Goal: Task Accomplishment & Management: Complete application form

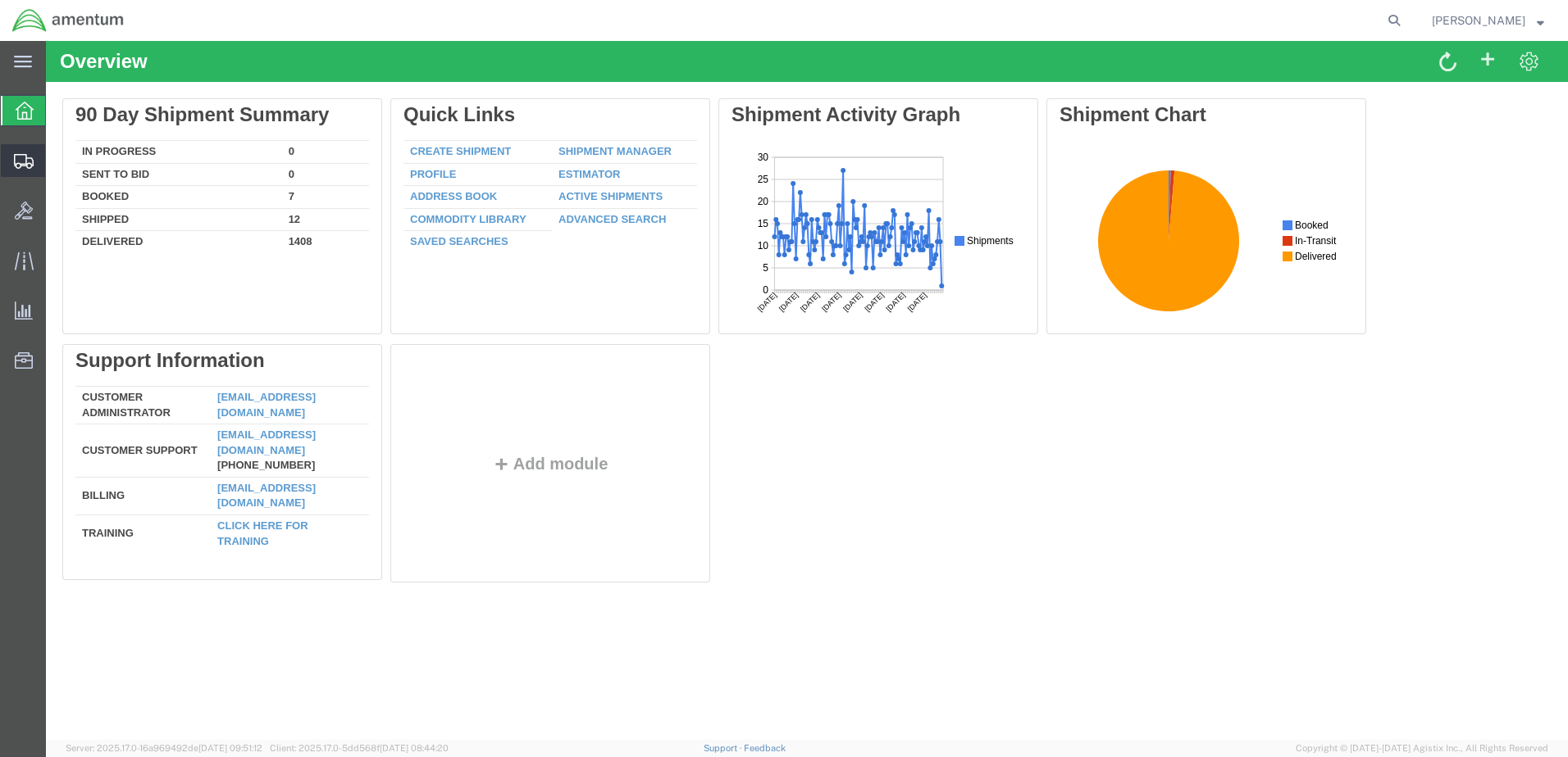
click at [0, 0] on span "Create Shipment" at bounding box center [0, 0] width 0 height 0
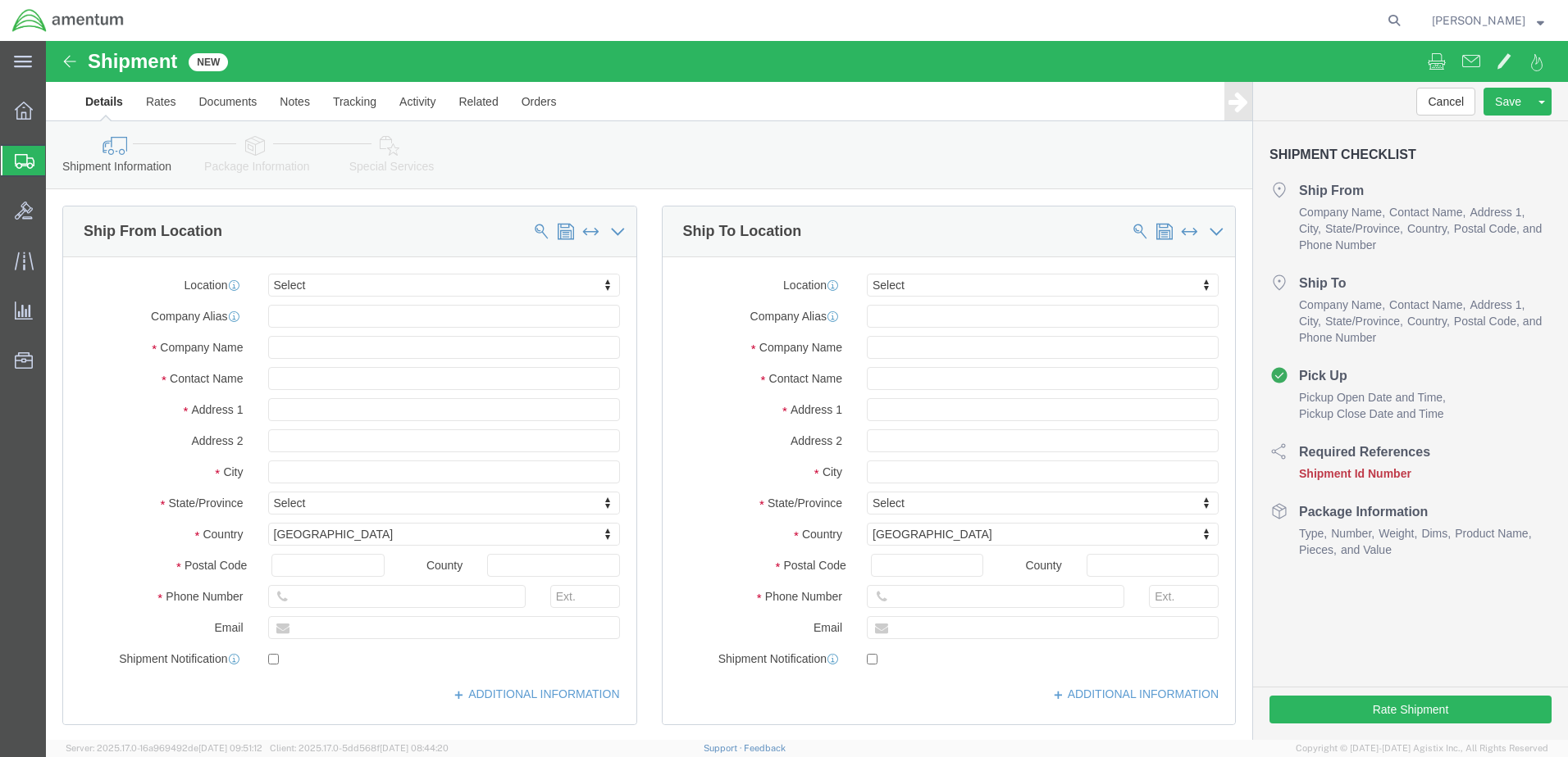
select select
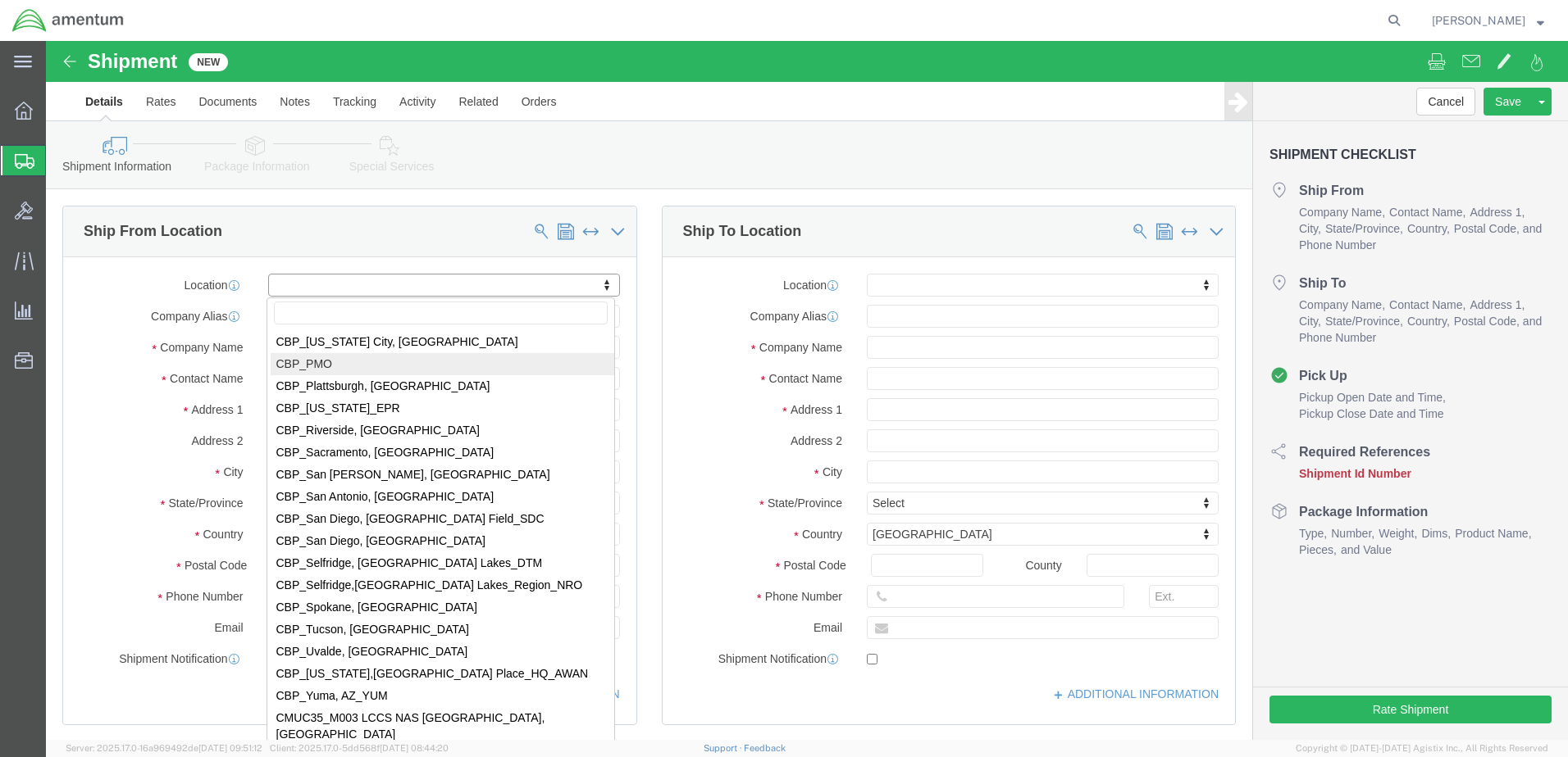
scroll to position [3525, 0]
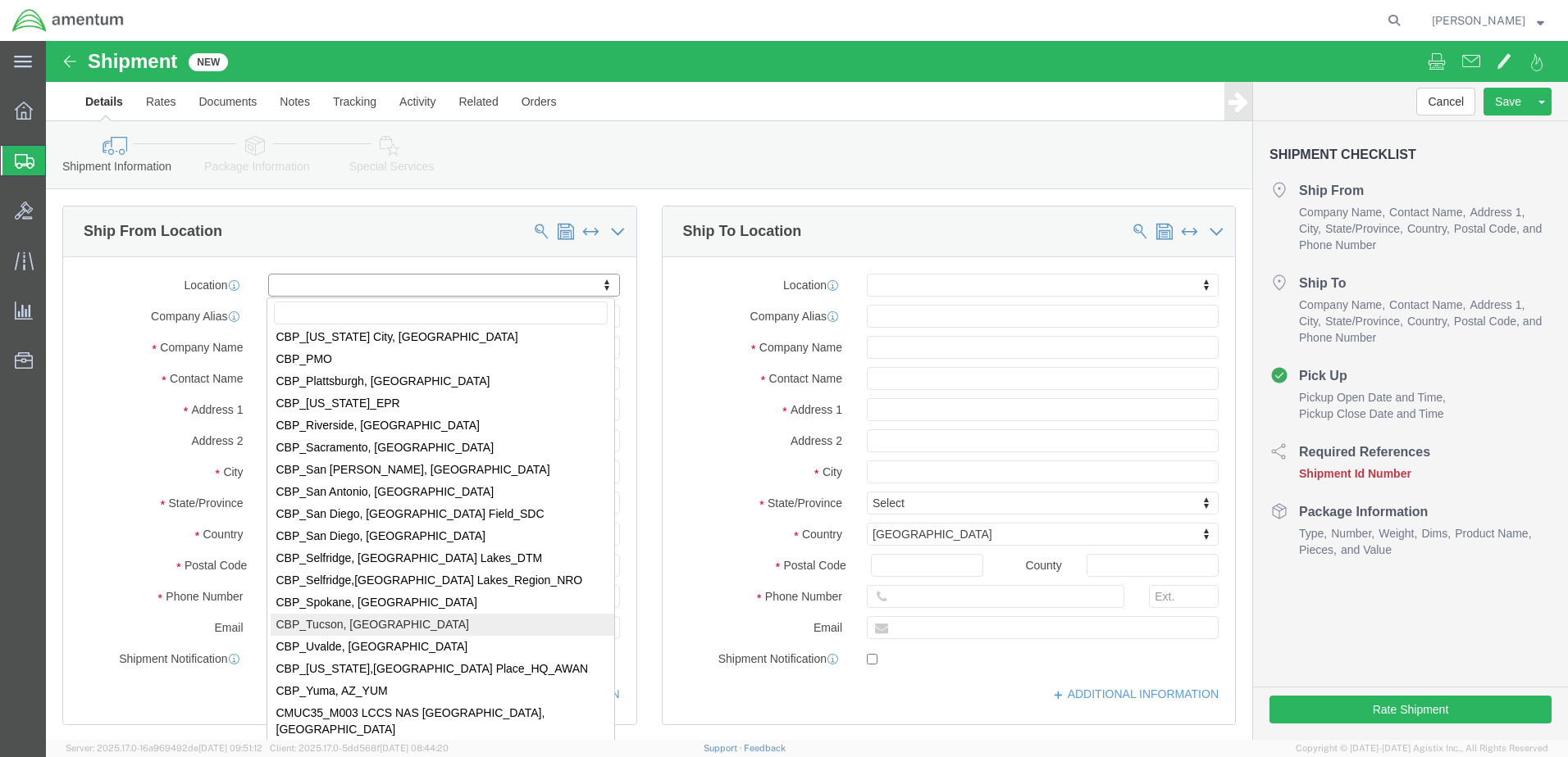
select select "49949"
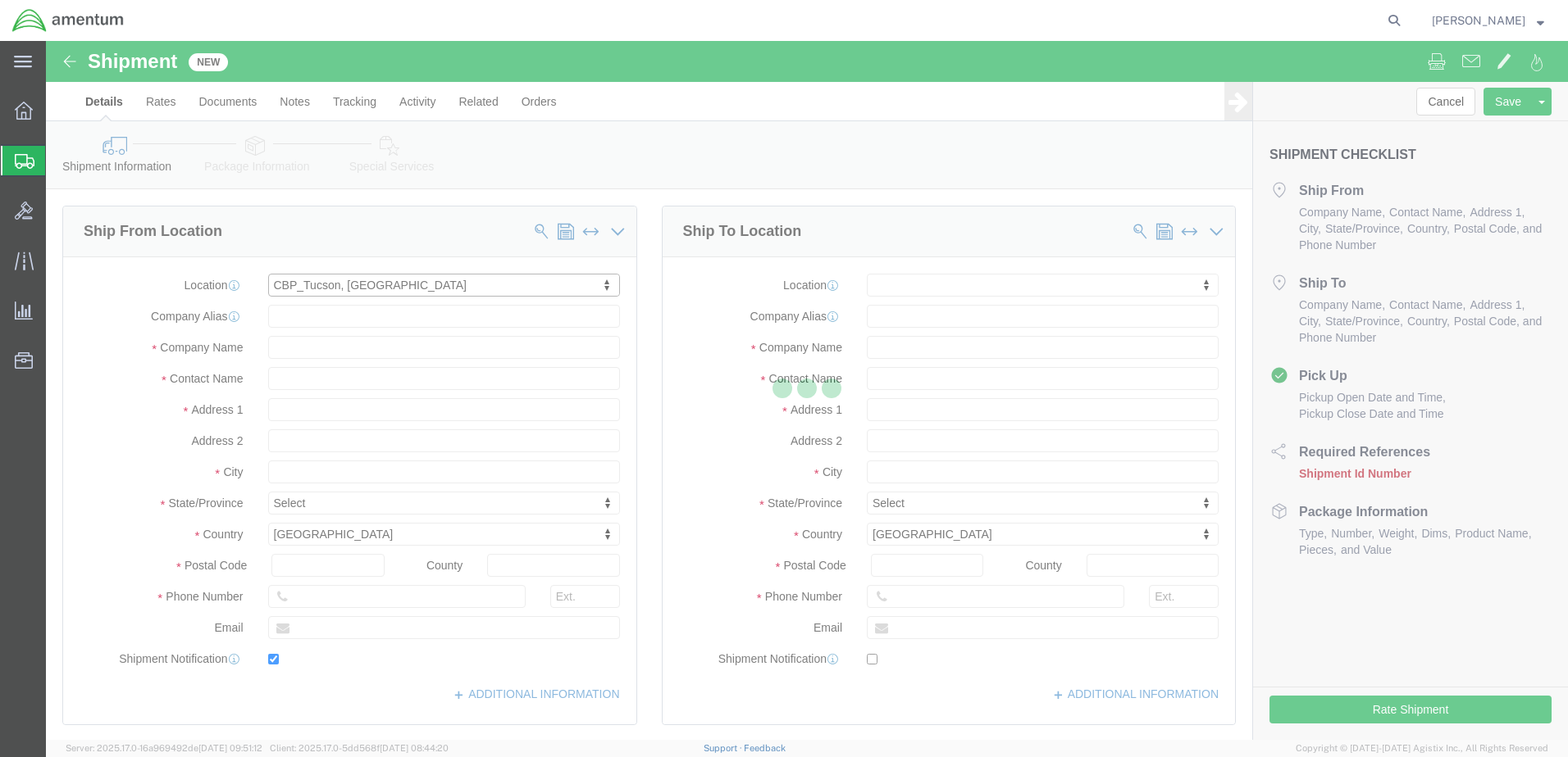
type input "[STREET_ADDRESS]"
type input "[PERSON_NAME] [GEOGRAPHIC_DATA]"
type input "85707"
type input "[PHONE_NUMBER]"
type input "[PERSON_NAME][EMAIL_ADDRESS][PERSON_NAME][DOMAIN_NAME]"
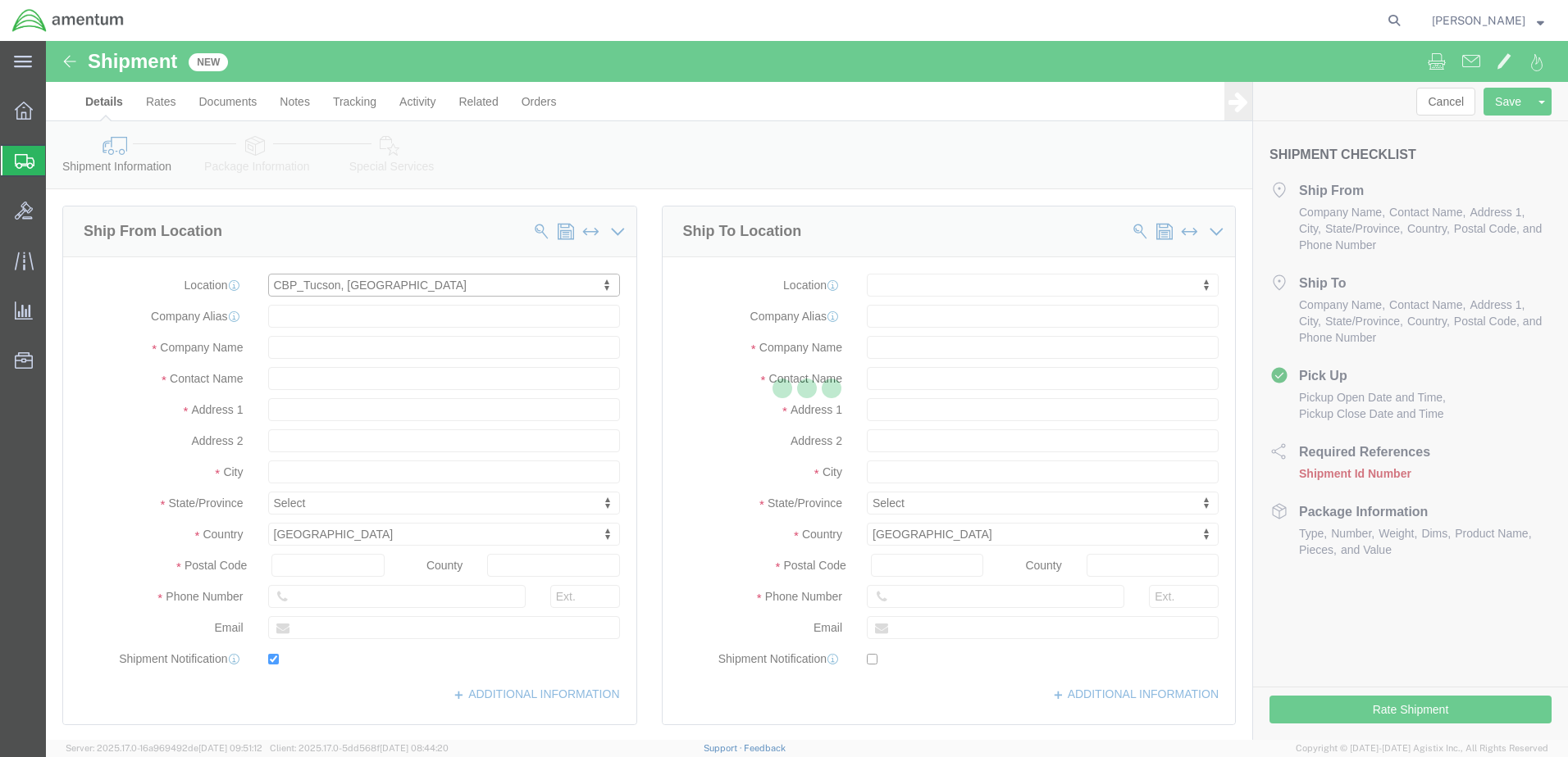
checkbox input "true"
type input "Amentum Services, Inc"
type input "[PERSON_NAME]"
type input "DM AFB"
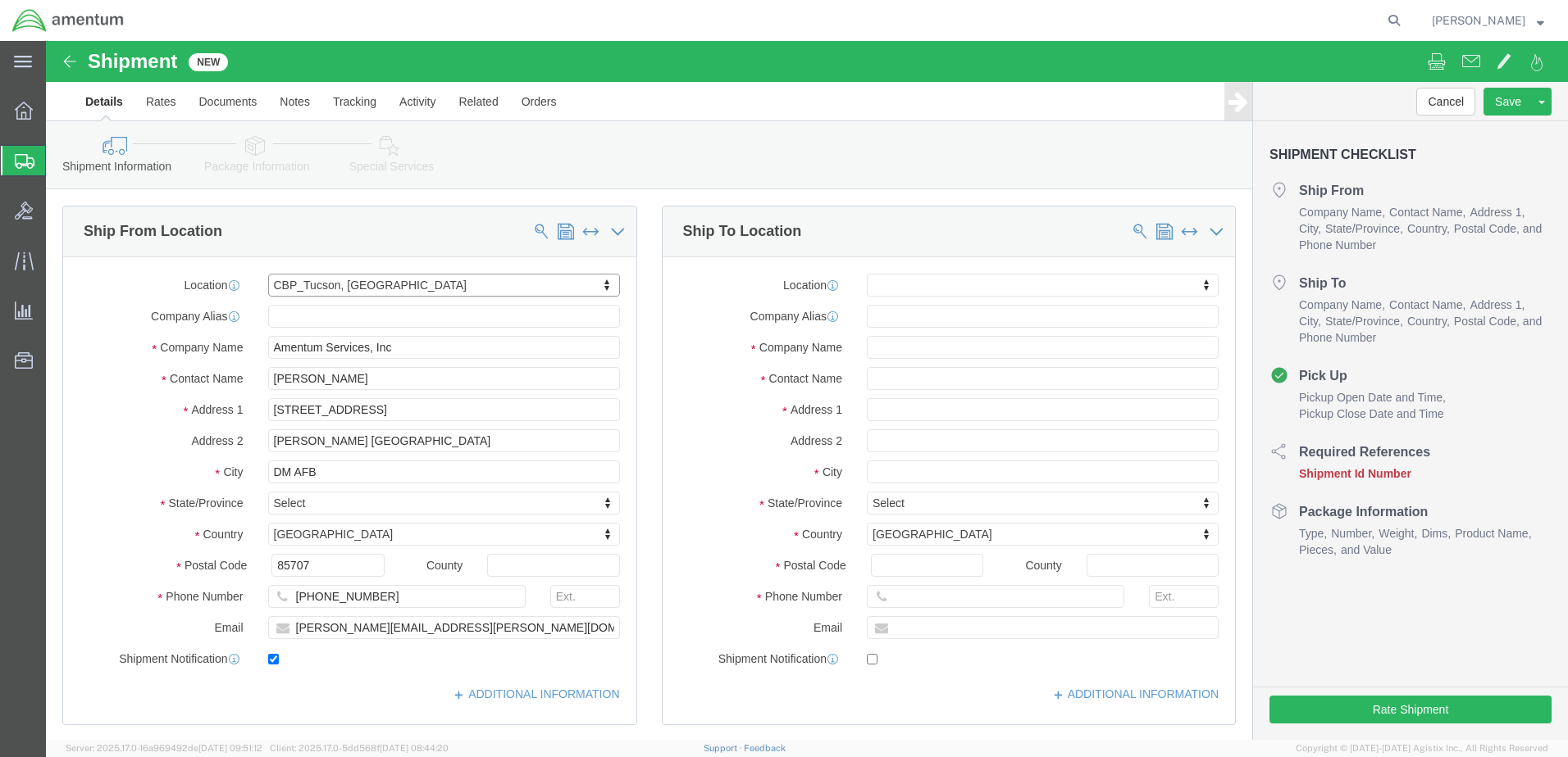
select select "AZ"
drag, startPoint x: 310, startPoint y: 337, endPoint x: 186, endPoint y: 347, distance: 124.4
click div "Contact Name [PERSON_NAME]"
click input "[PERSON_NAME]"
type input "T"
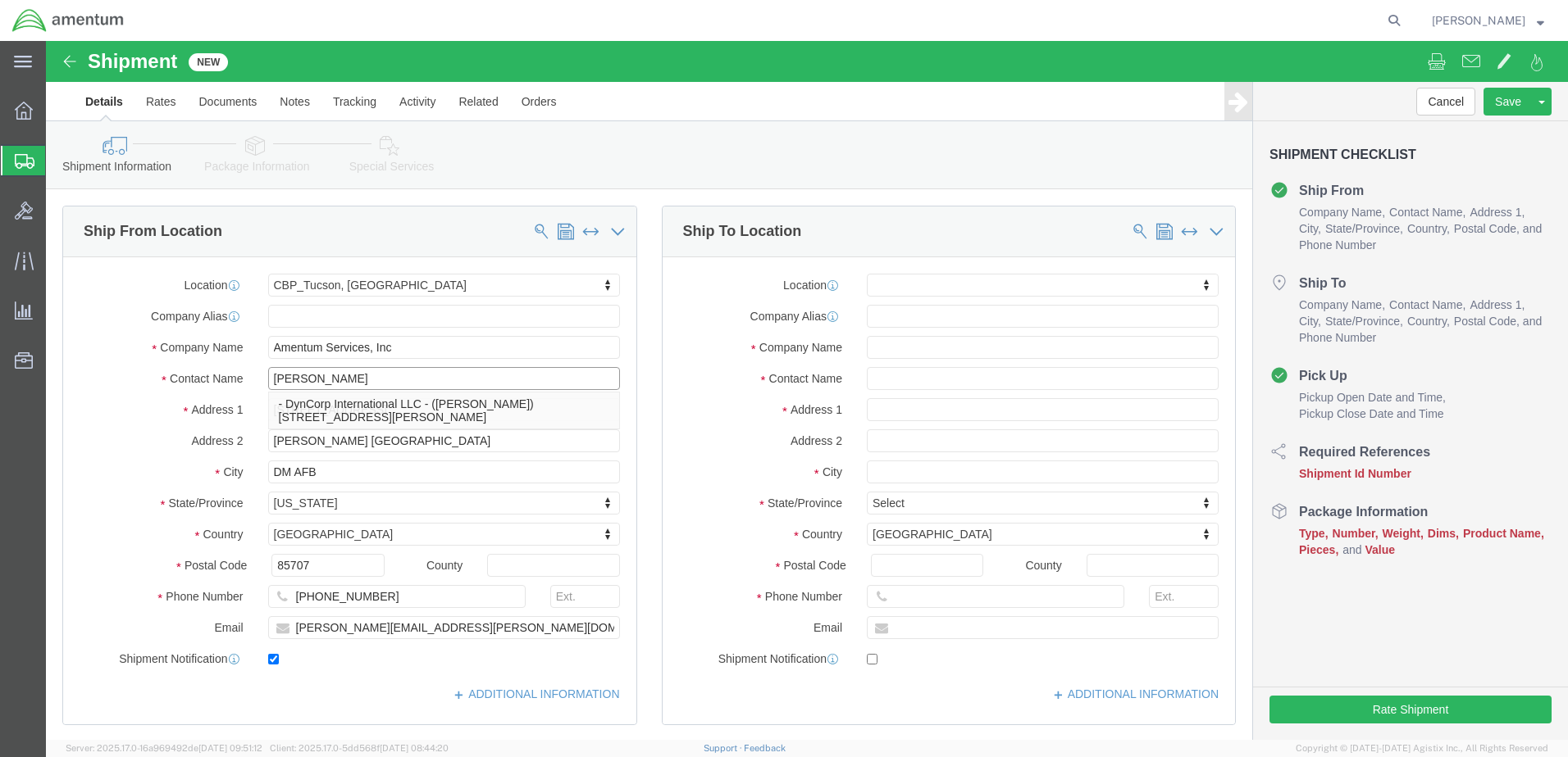
type input "[PERSON_NAME]"
drag, startPoint x: 394, startPoint y: 586, endPoint x: 181, endPoint y: 603, distance: 213.7
click div "Email [PERSON_NAME][EMAIL_ADDRESS][PERSON_NAME][DOMAIN_NAME]"
type input "[PERSON_NAME][EMAIL_ADDRESS][PERSON_NAME][DOMAIN_NAME]"
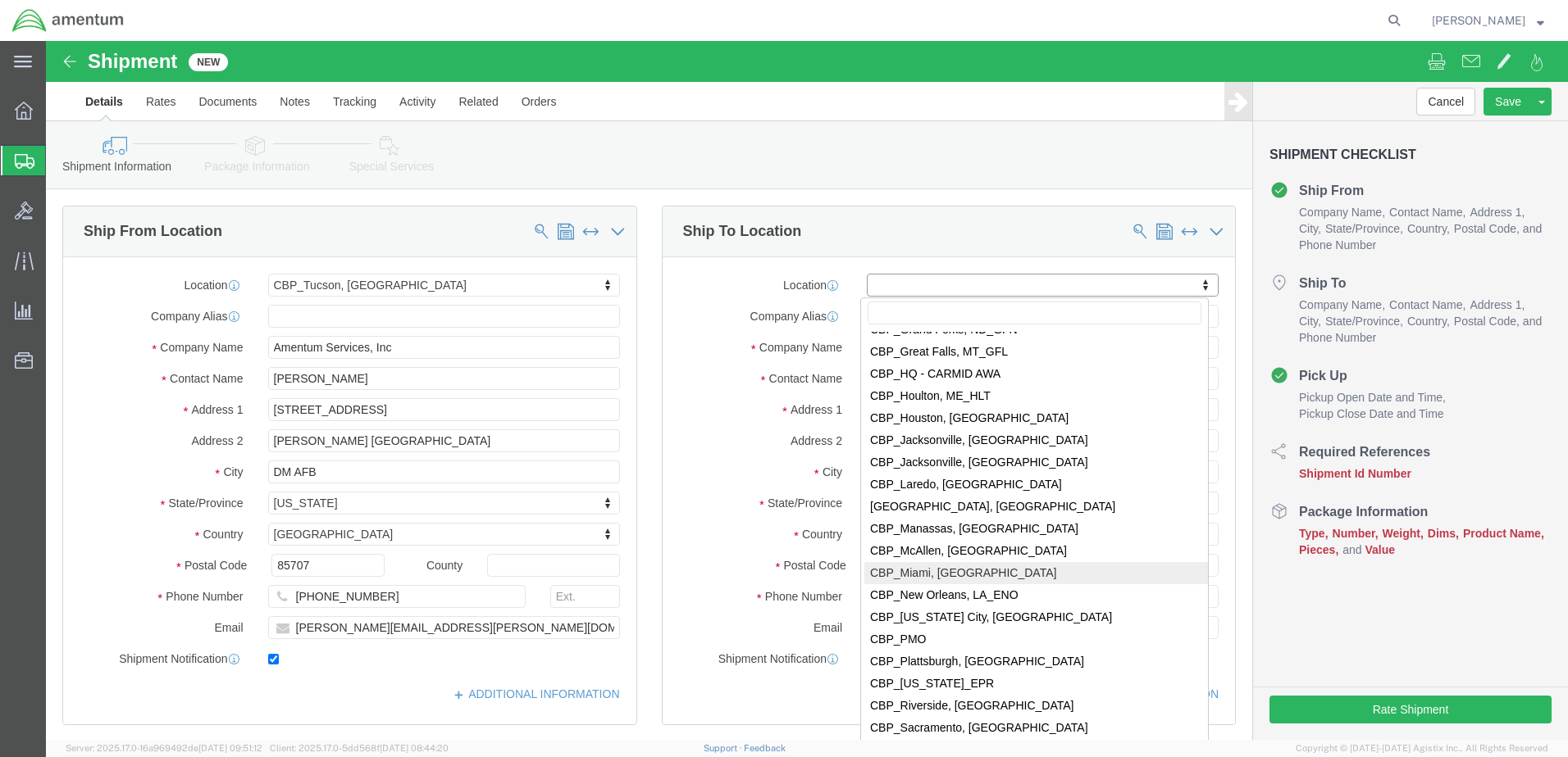
scroll to position [3279, 0]
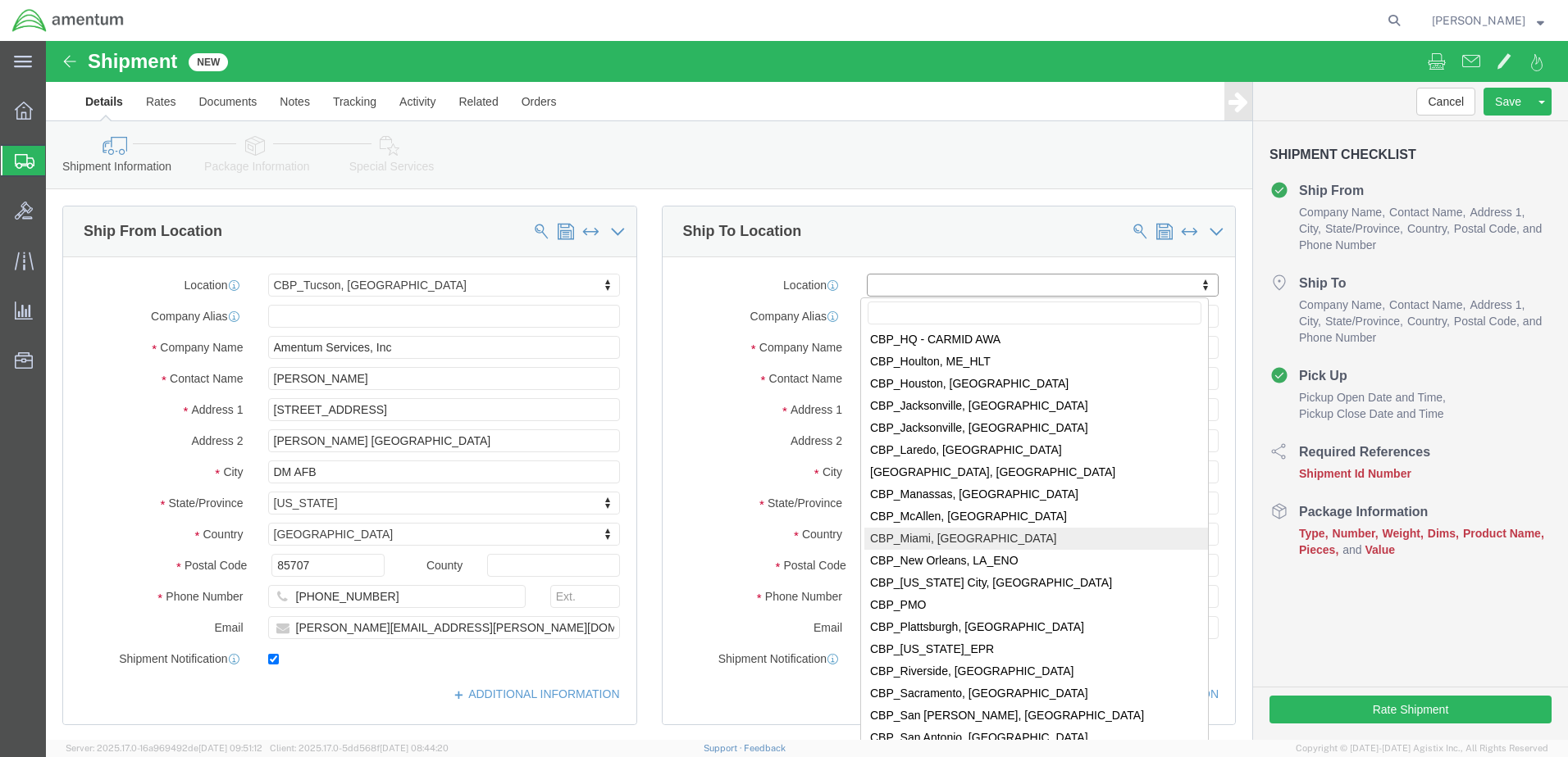
select select "49931"
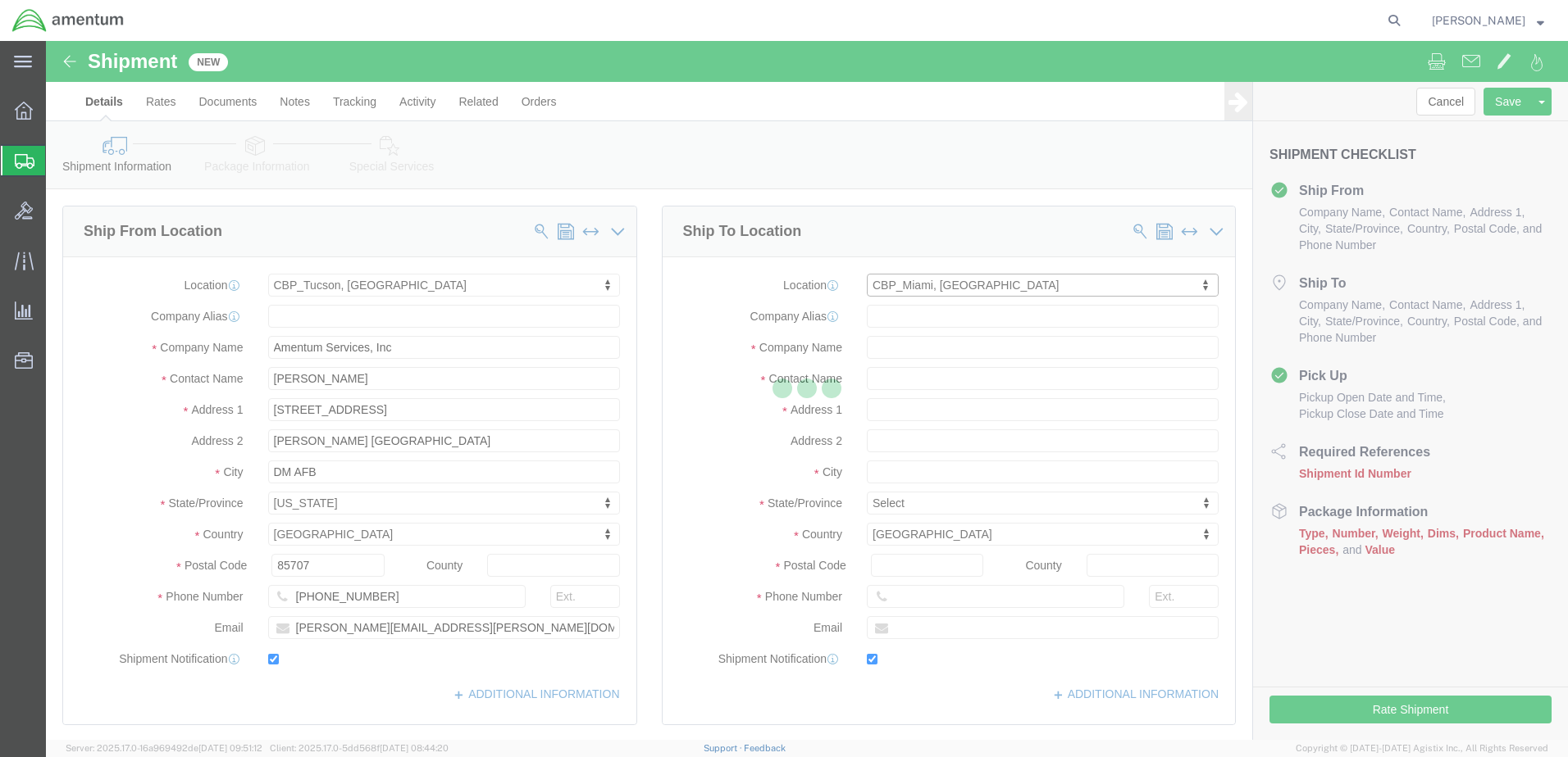
type input "29390 Customs Rd"
type input "Bldg 240, [GEOGRAPHIC_DATA]"
type input "33039"
type input "[PHONE_NUMBER]"
type input "324"
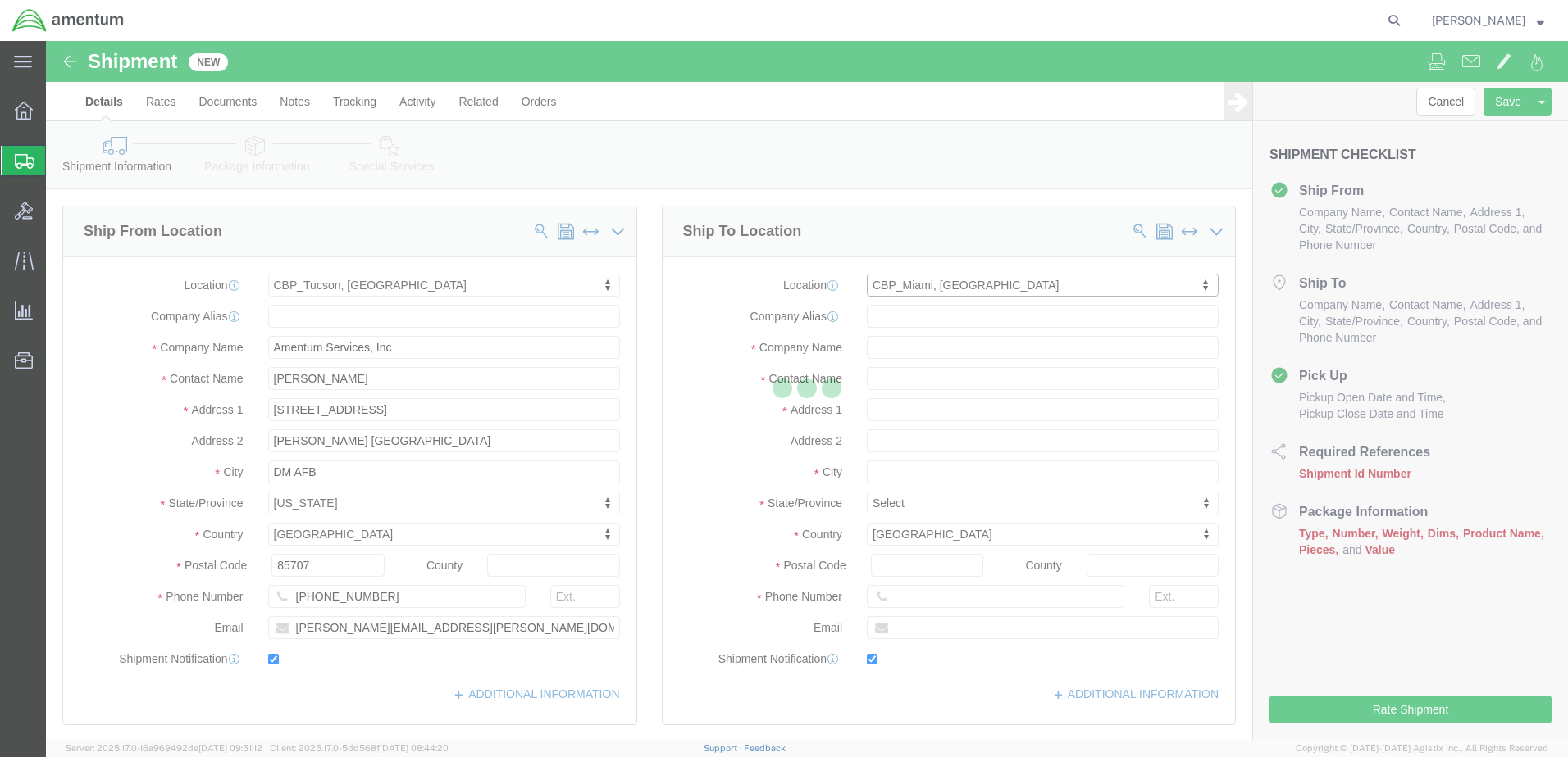
type input "[PERSON_NAME][EMAIL_ADDRESS][PERSON_NAME][DOMAIN_NAME]"
checkbox input "true"
type input "Amentum Services, Inc"
type input "[PERSON_NAME]"
type input "HOMESTEAD"
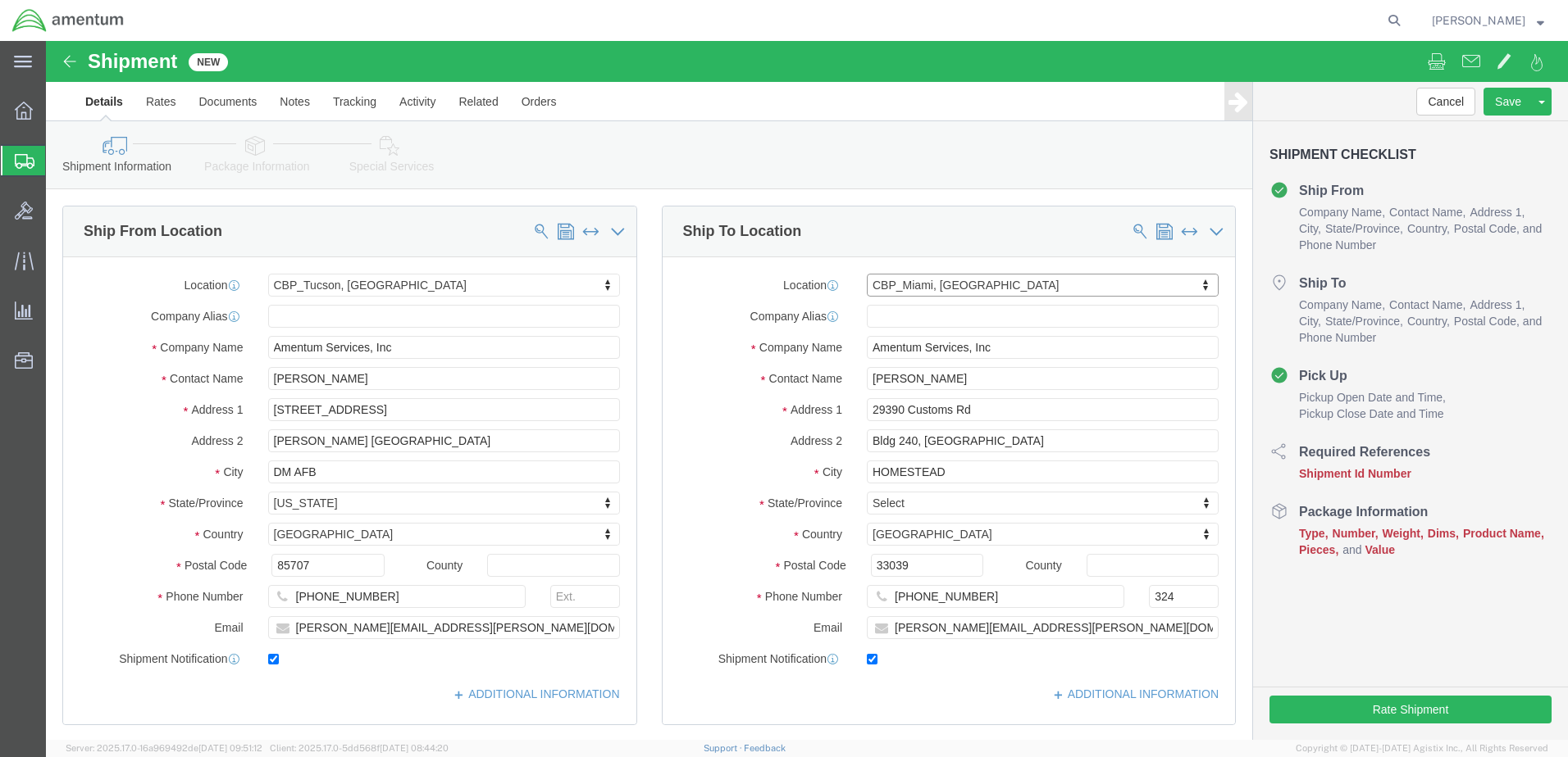
select select "FL"
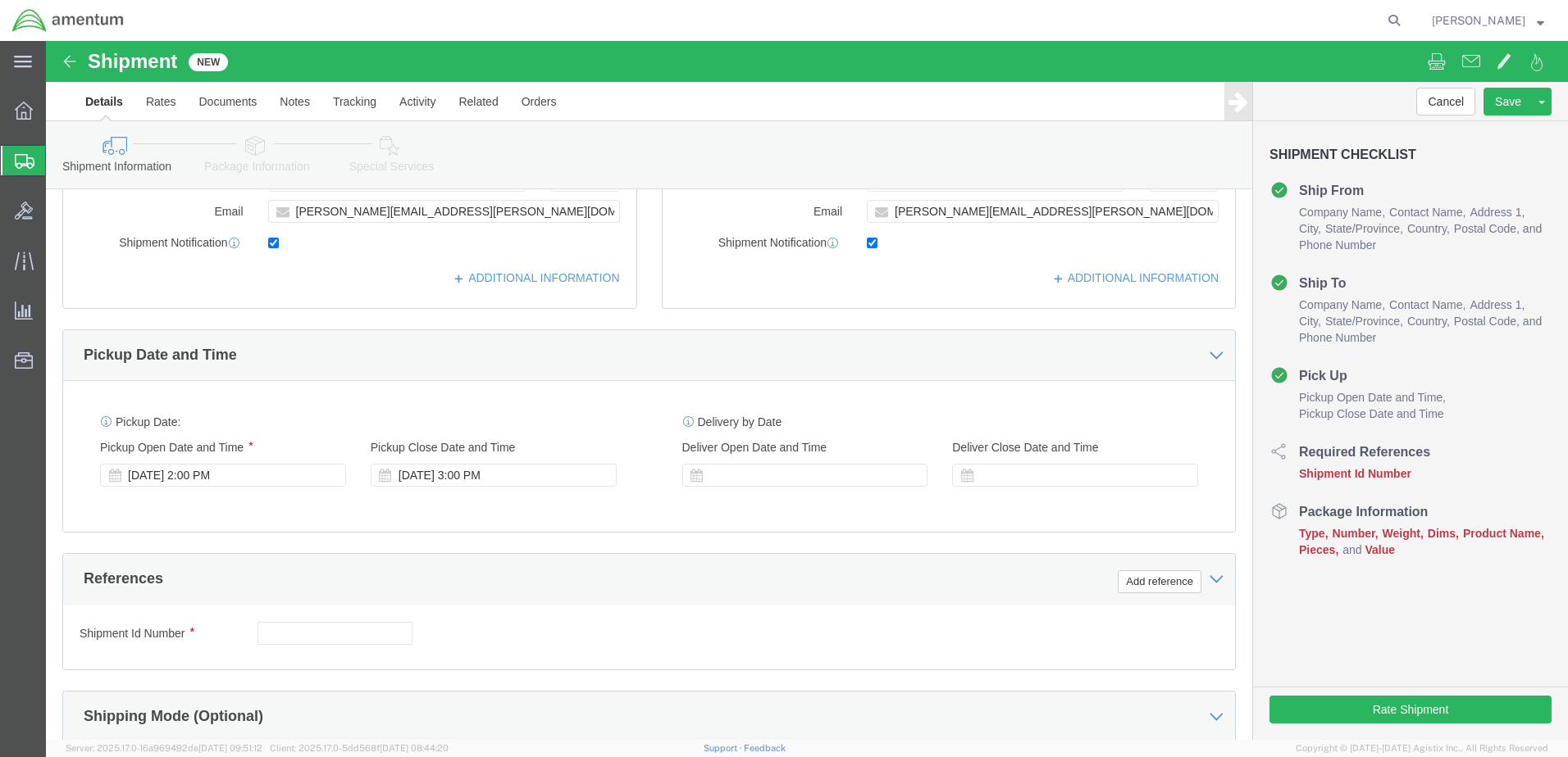
scroll to position [409, 0]
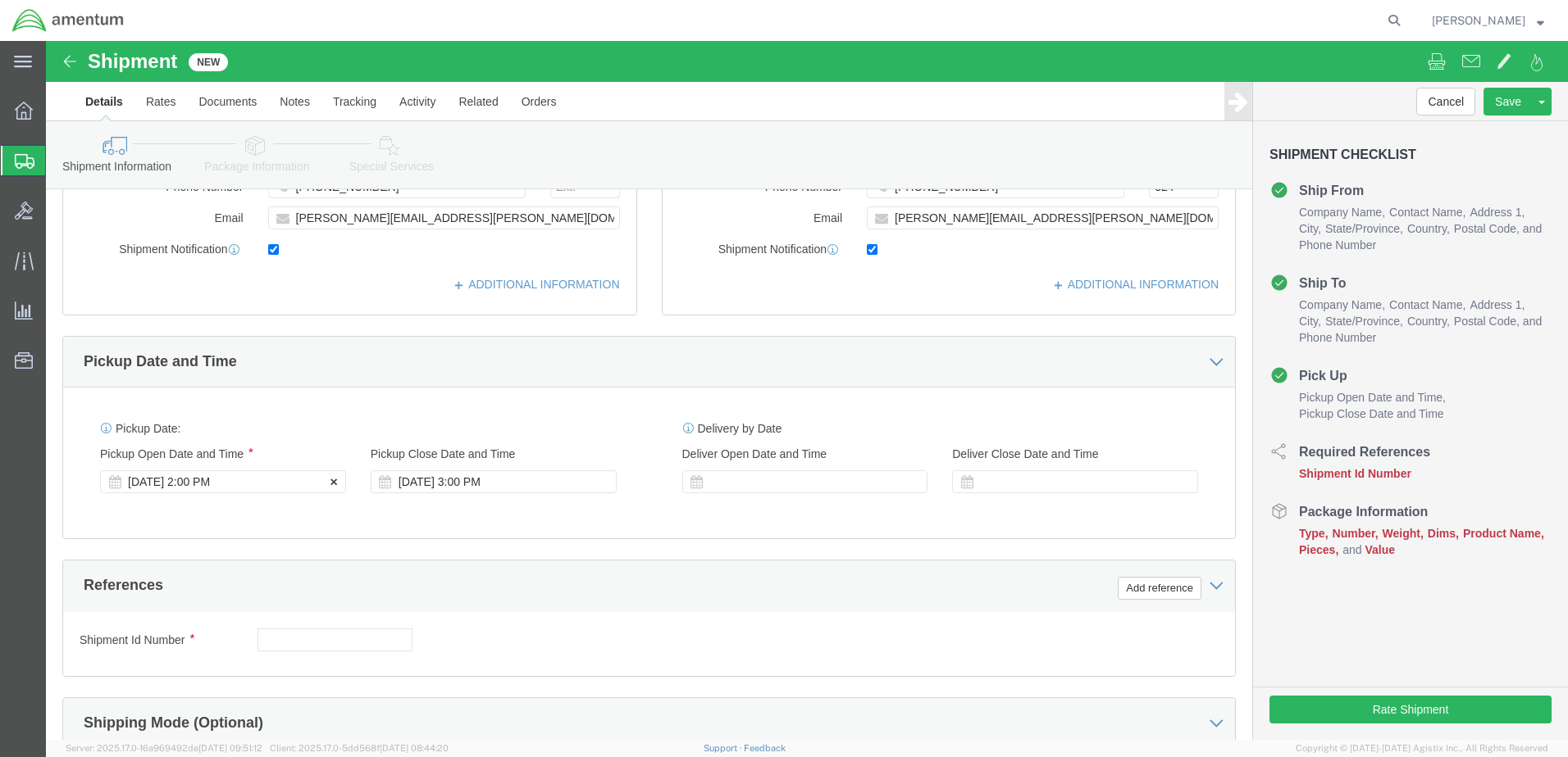
click div "[DATE] 2:00 PM"
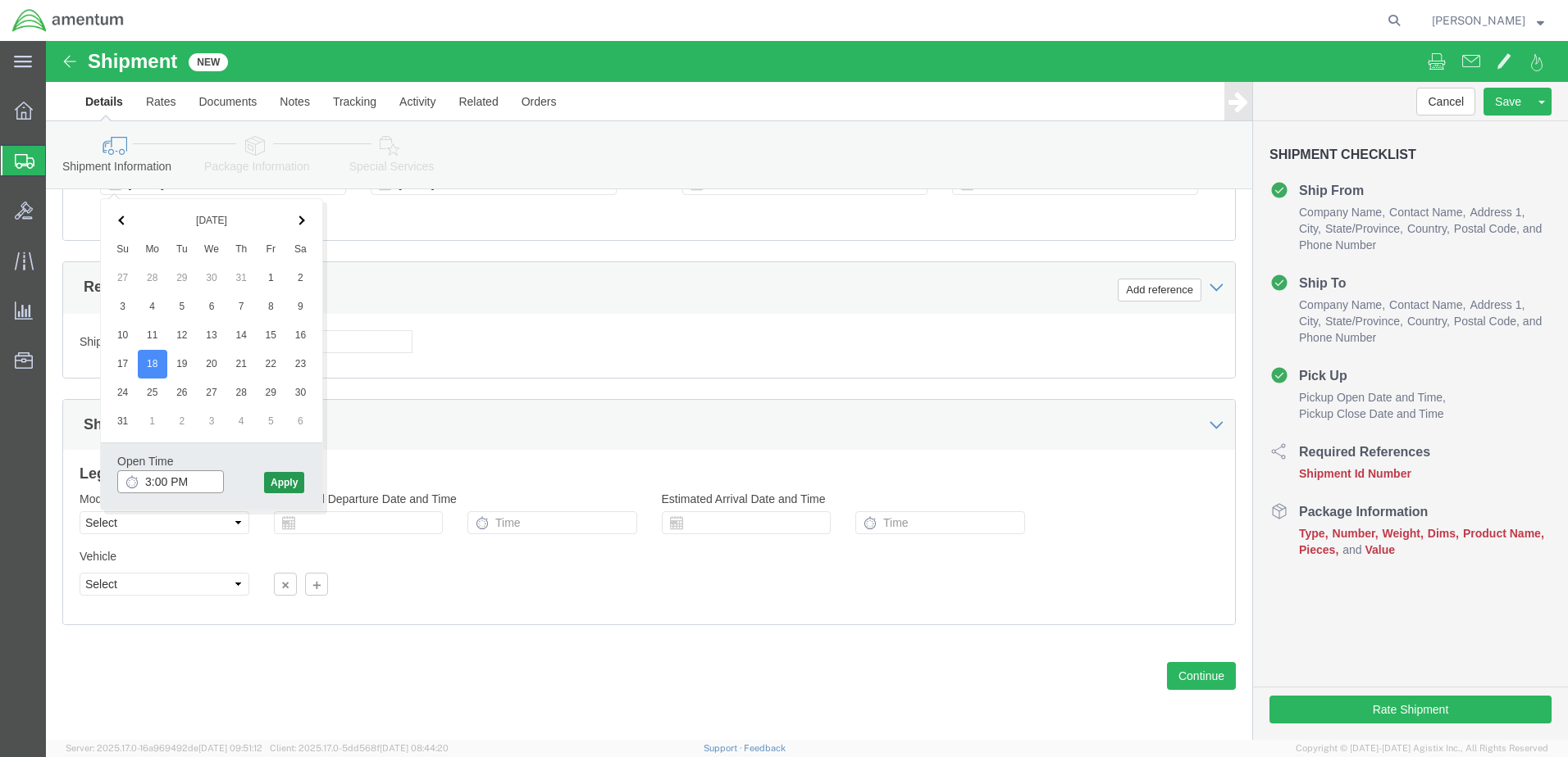
type input "3:00 PM"
click button "Apply"
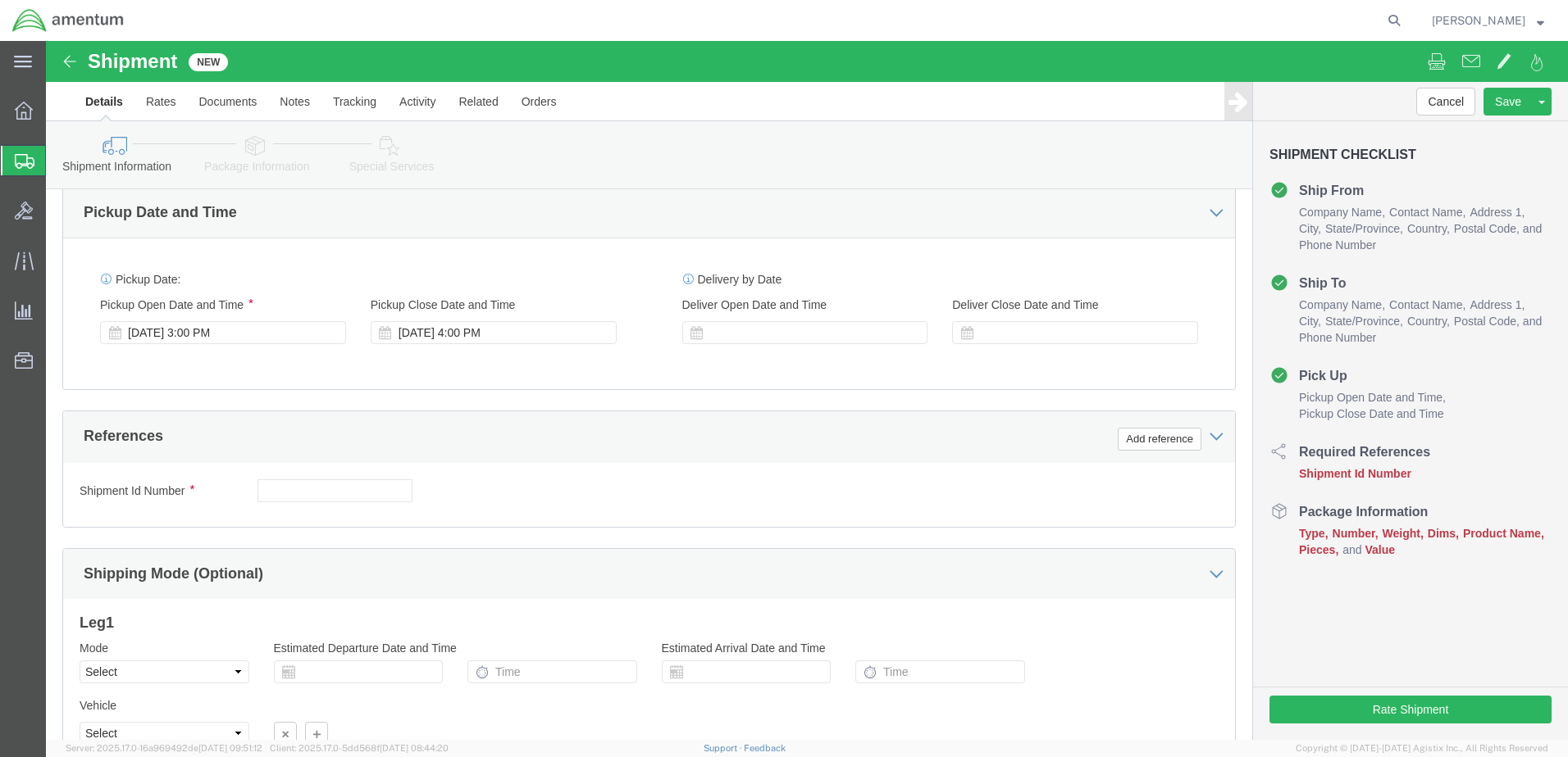
scroll to position [544, 0]
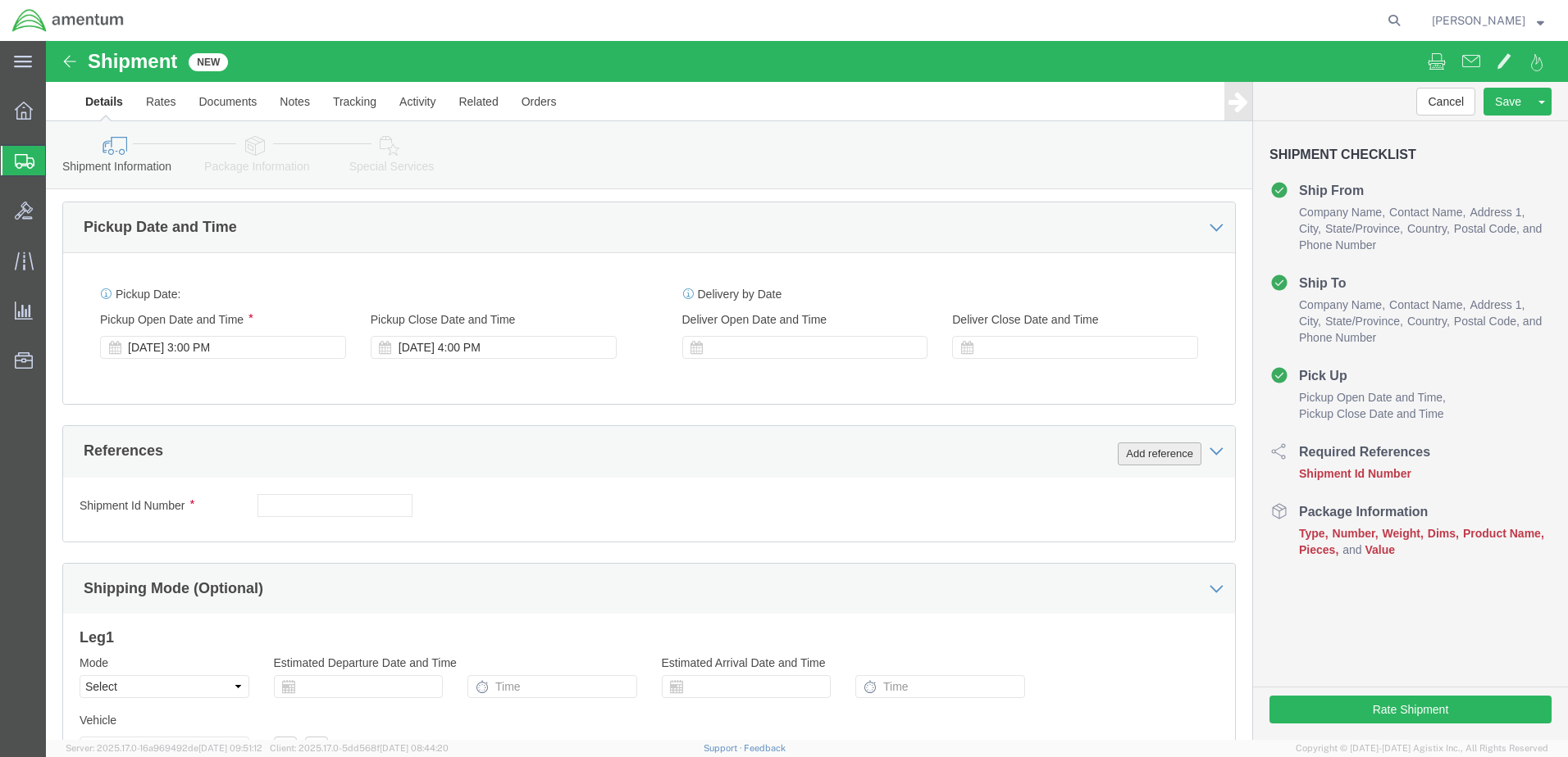
click button "Add reference"
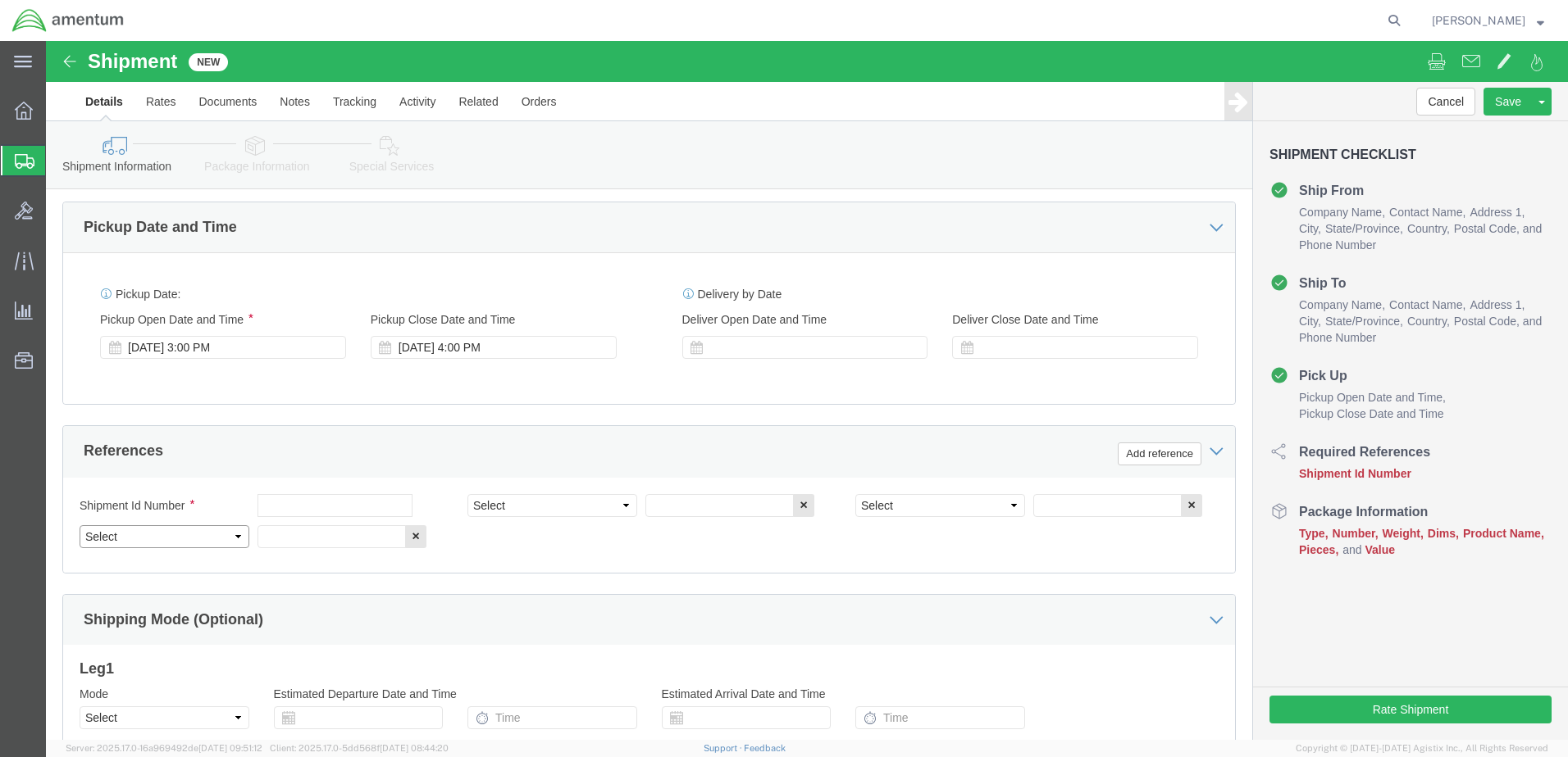
click select "Select Account Type Activity ID Airline Appointment Number ASN Batch Request # …"
select select "PROJNUM"
click select "Select Account Type Activity ID Airline Appointment Number ASN Batch Request # …"
click input "text"
type input "6118.03.03.2219.000.WTU.0000"
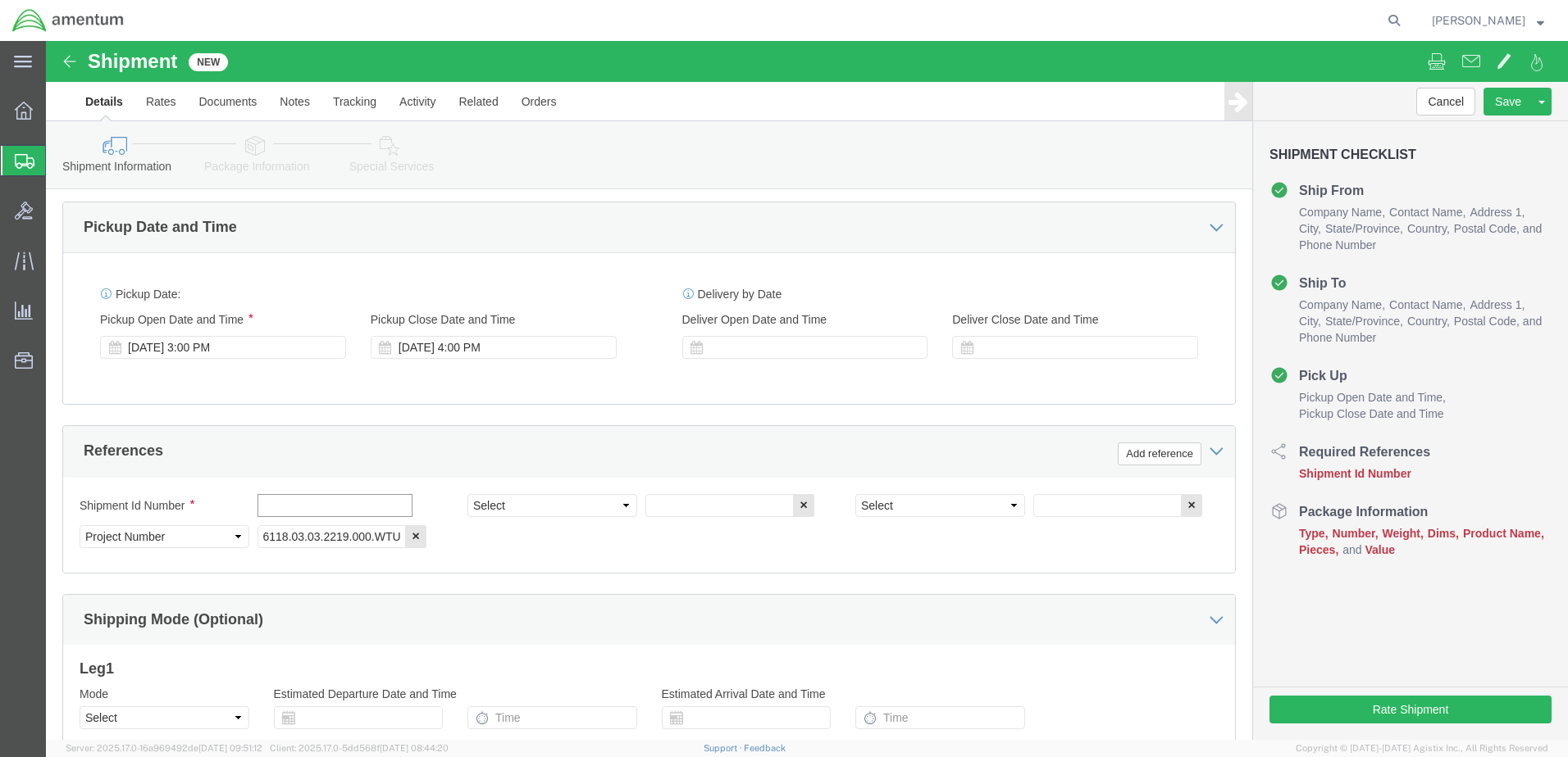
click input "text"
type input "y"
type input "USAGE 325191"
drag, startPoint x: 576, startPoint y: 464, endPoint x: 572, endPoint y: 451, distance: 13.6
click select "Select Account Type Activity ID Airline Appointment Number ASN Batch Request # …"
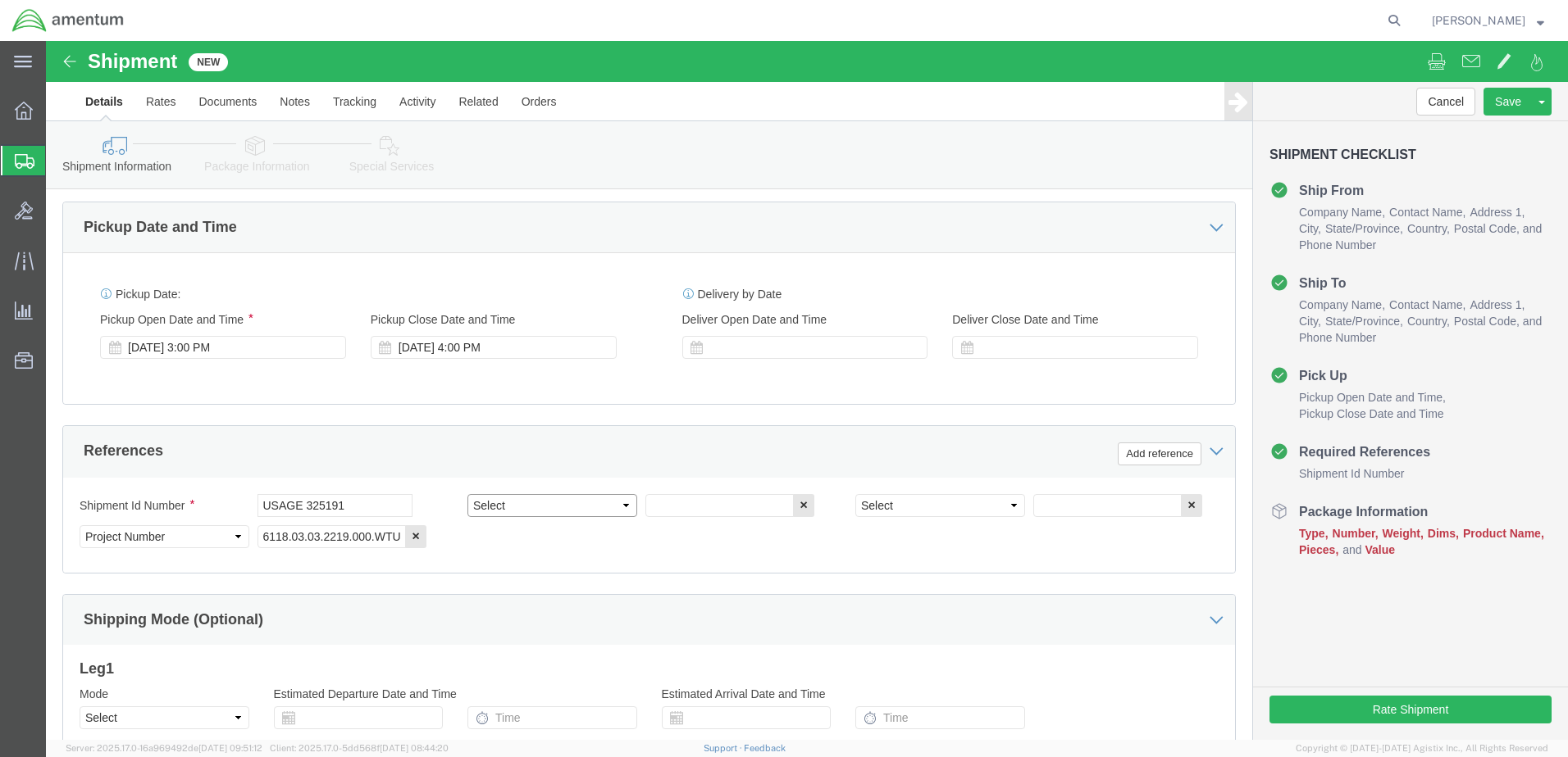
select select "CUSTREF"
click select "Select Account Type Activity ID Airline Appointment Number ASN Batch Request # …"
drag, startPoint x: 311, startPoint y: 470, endPoint x: 210, endPoint y: 465, distance: 101.1
click input "USAGE 325191"
paste input "USAGE 325191"
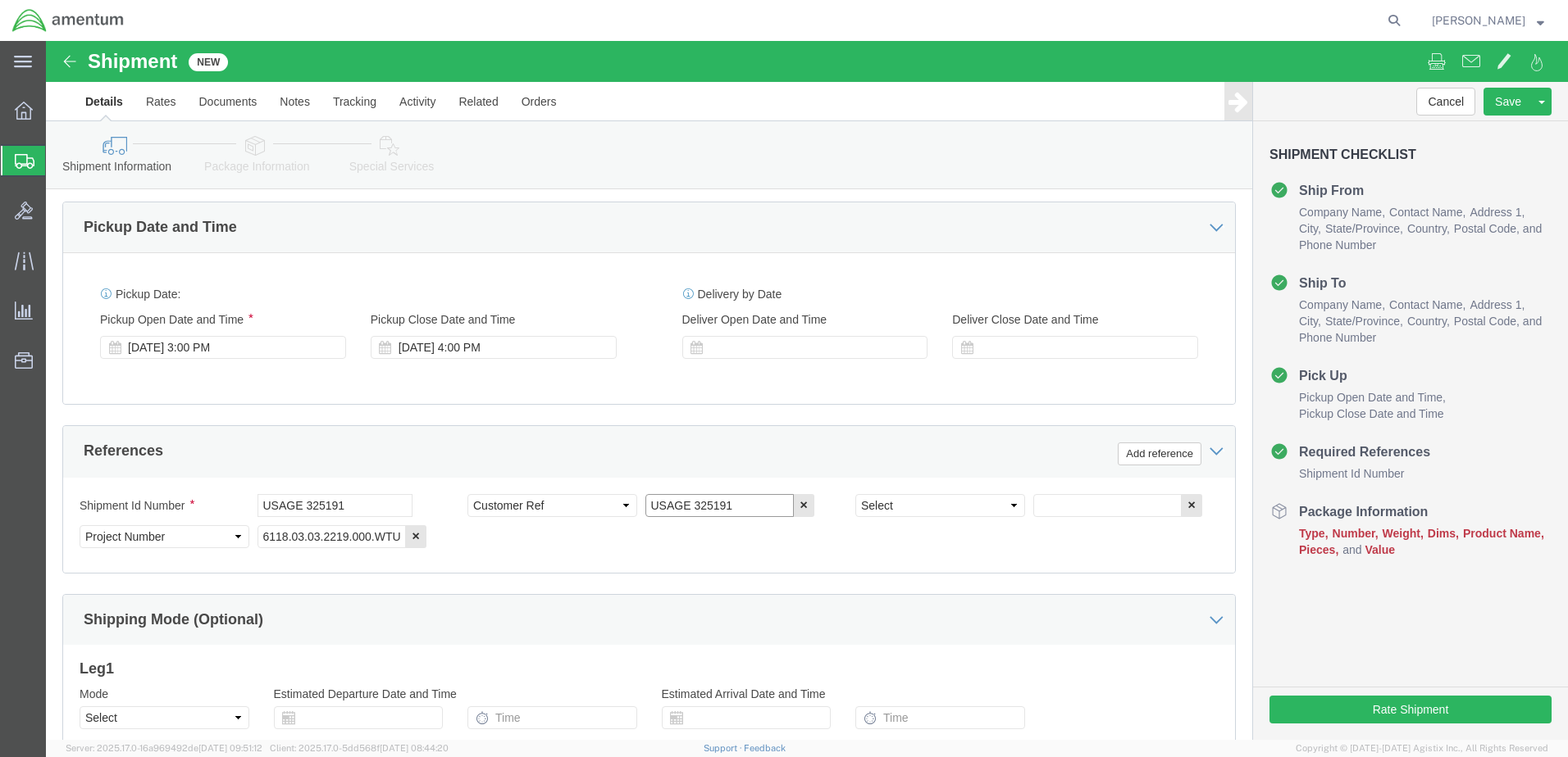
type input "USAGE 325191"
click select "Select Account Type Activity ID Airline Appointment Number ASN Batch Request # …"
select select "DEPT"
click select "Select Account Type Activity ID Airline Appointment Number ASN Batch Request # …"
click input "text"
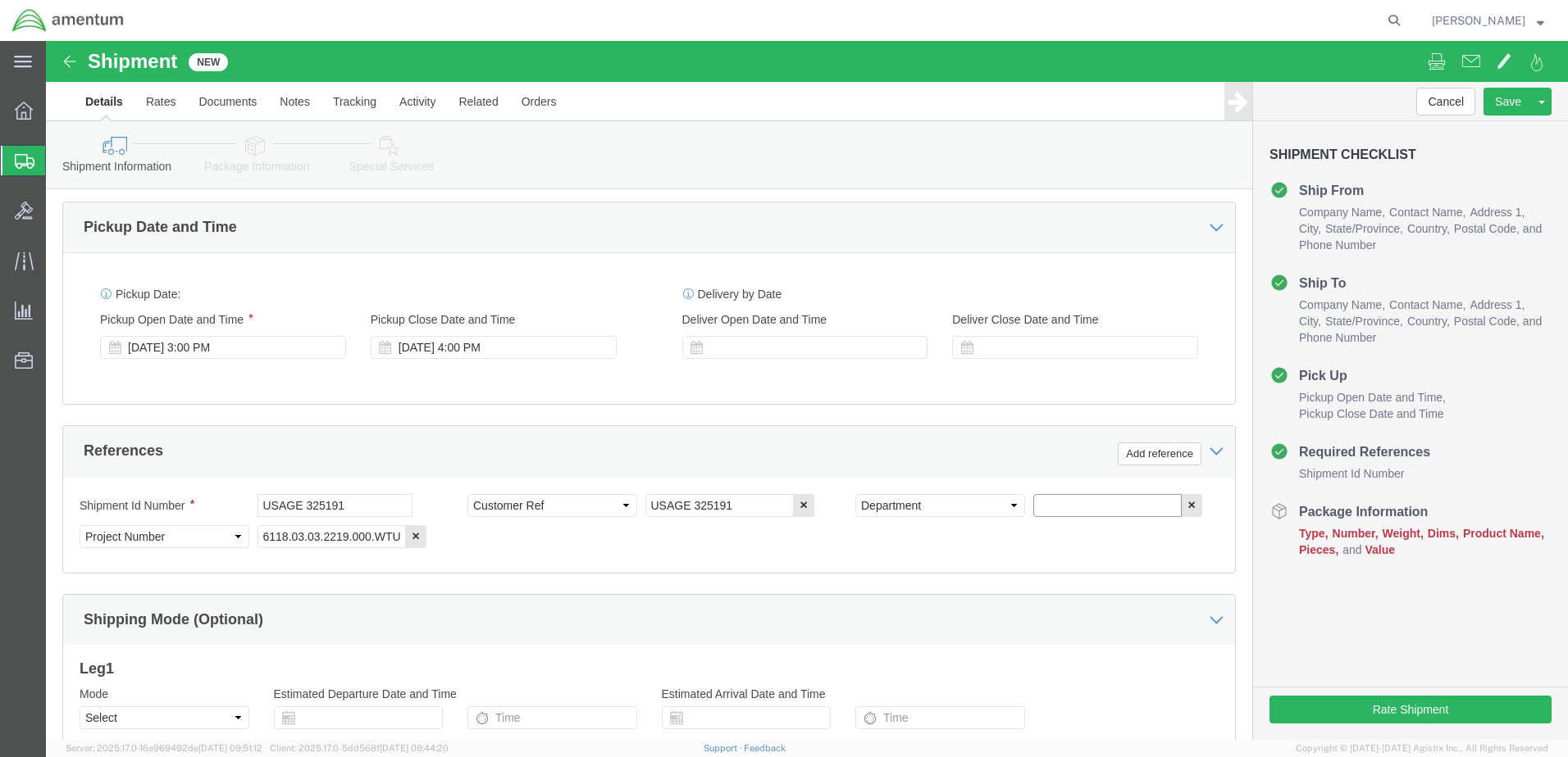
type input "CBP"
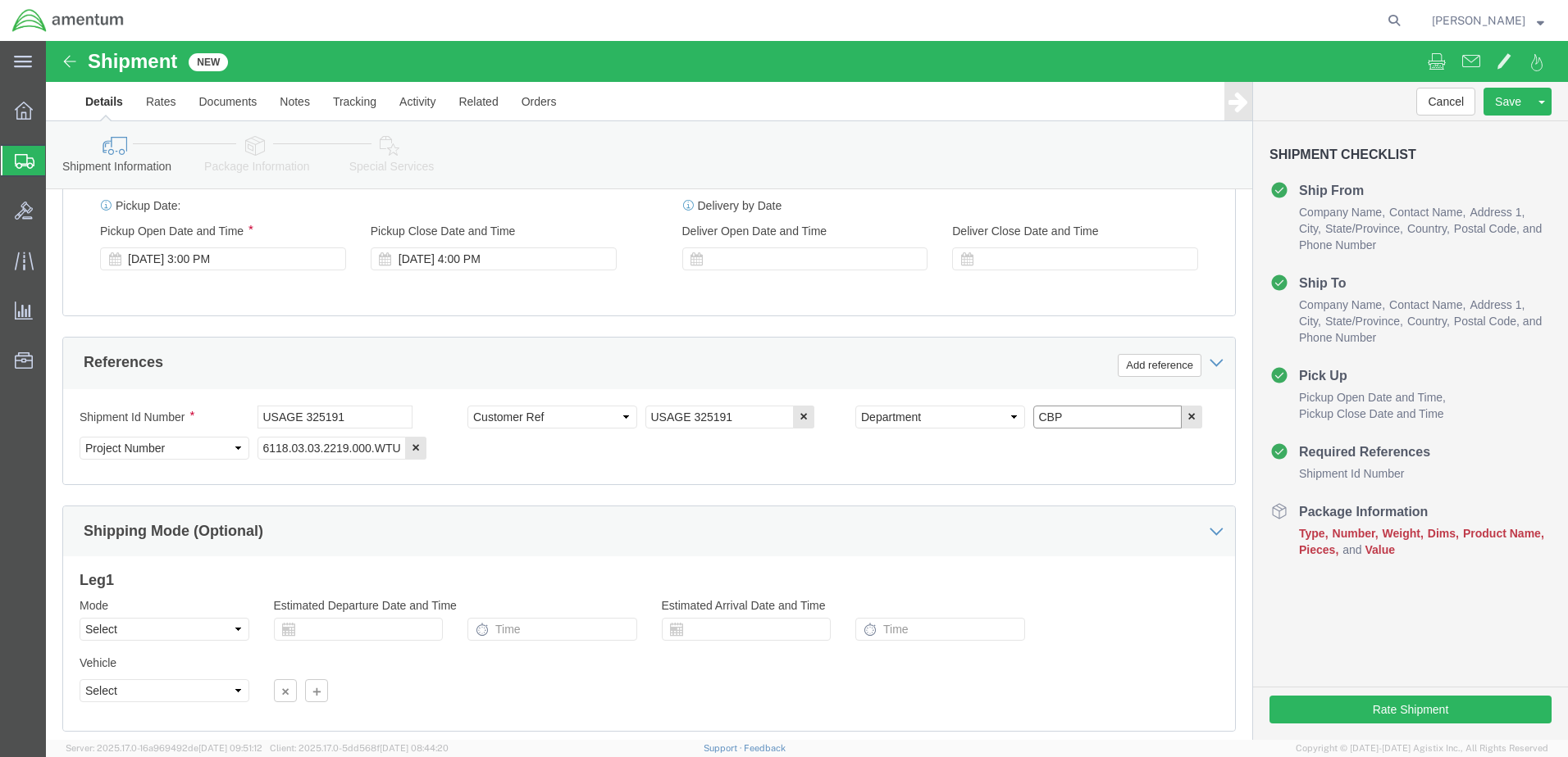
scroll to position [739, 0]
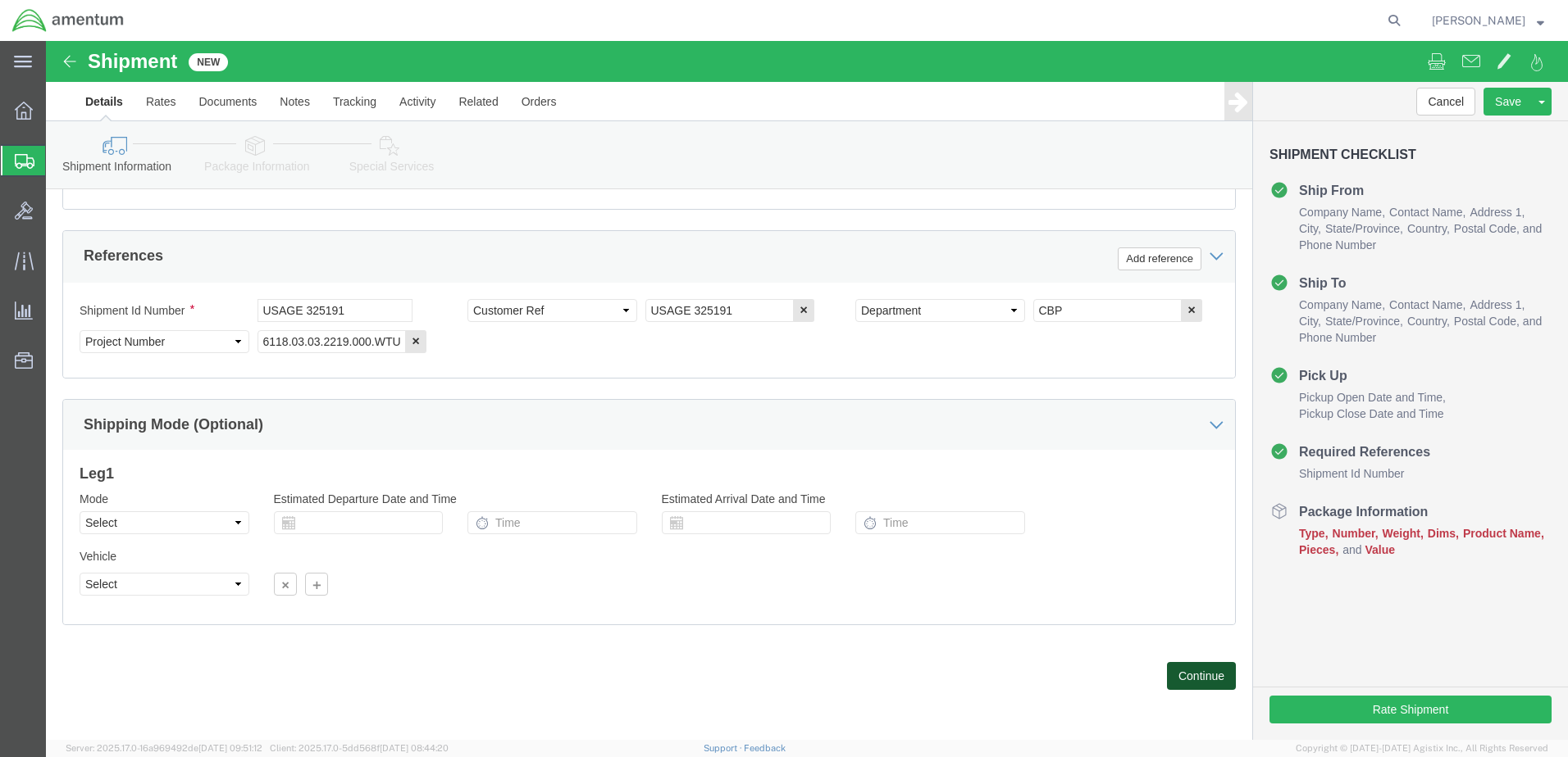
click button "Continue"
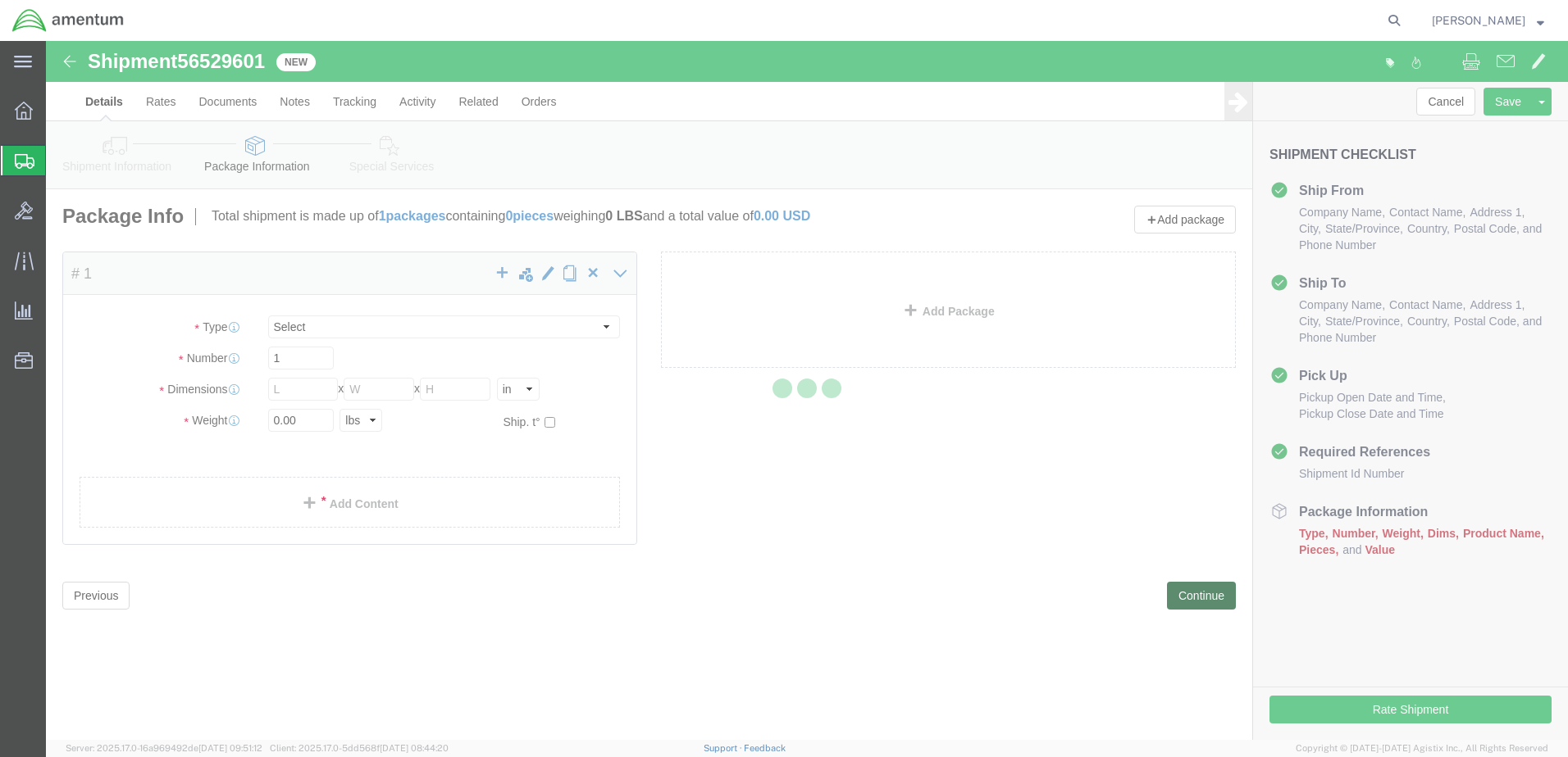
select select "CBOX"
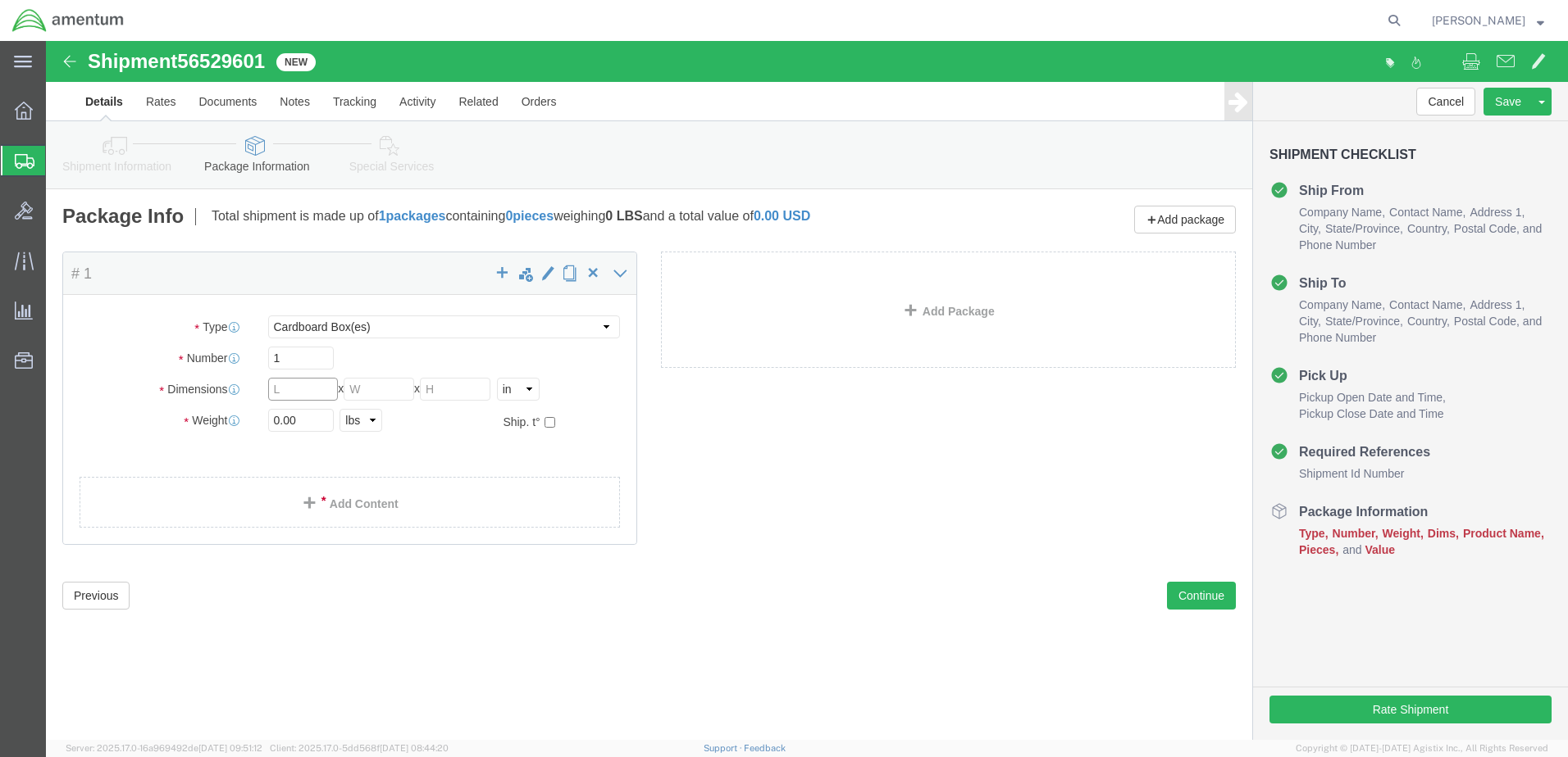
click input "text"
type input "9"
type input "13"
type input "3.5"
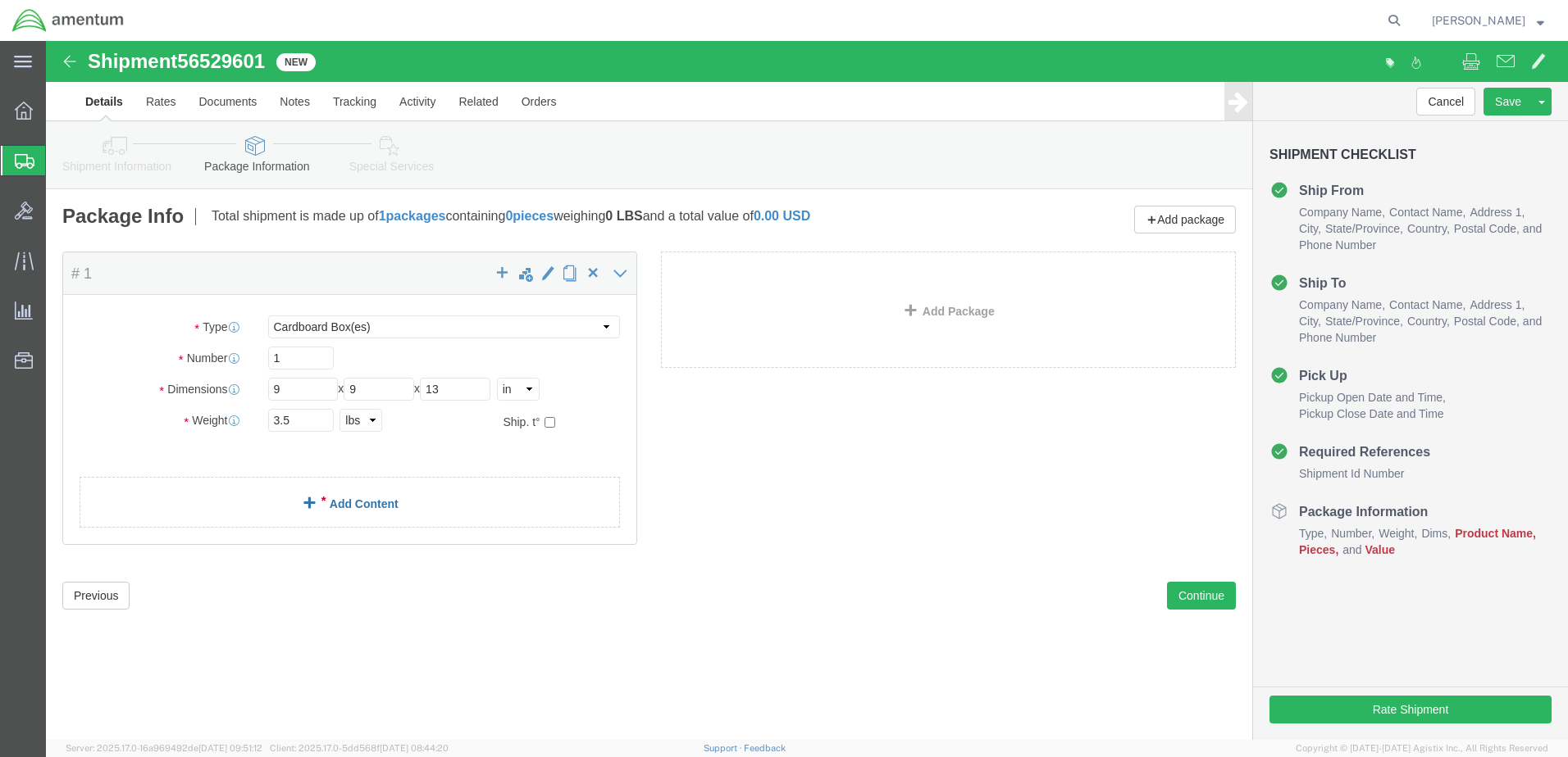
click span
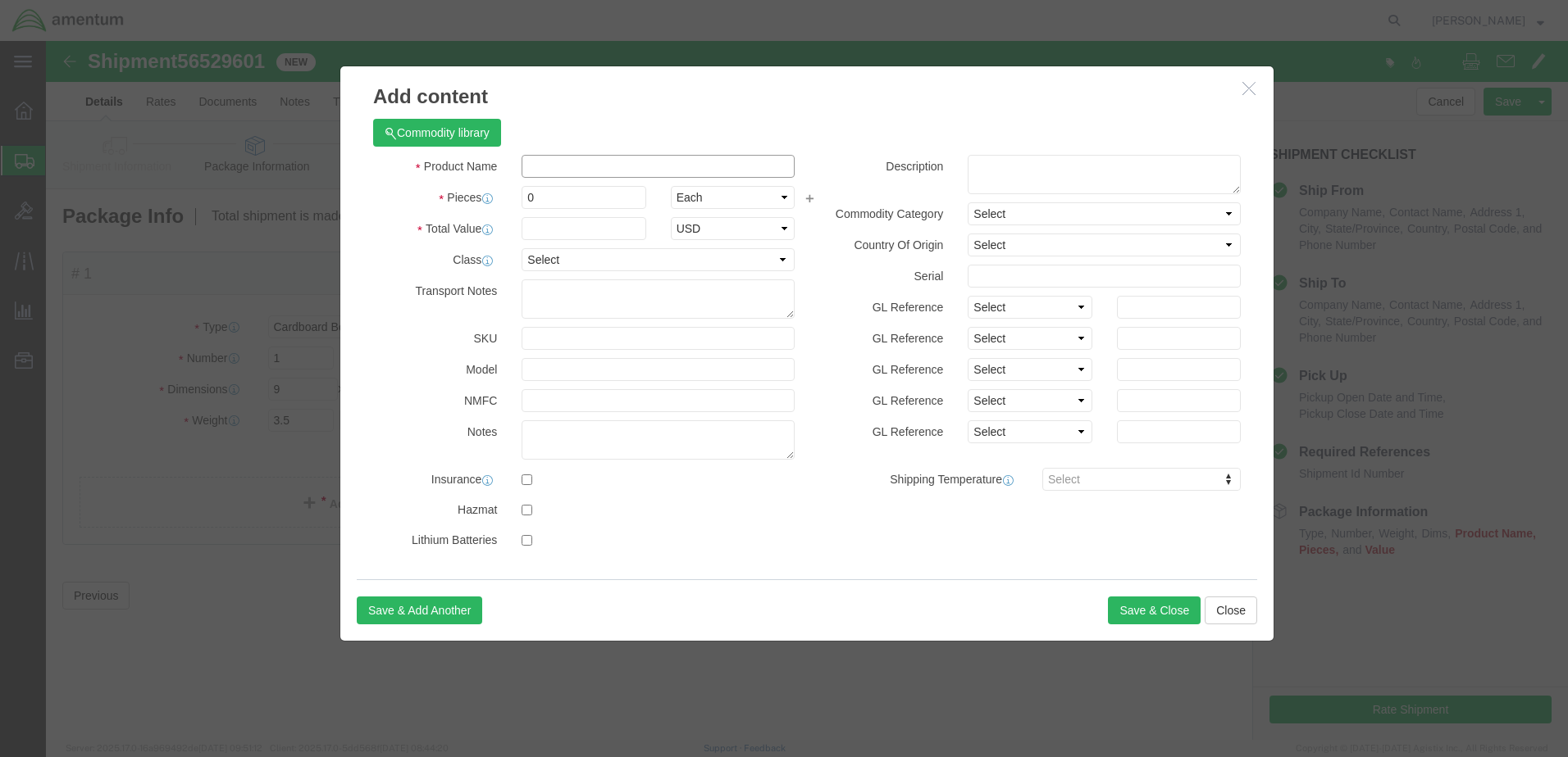
click input "text"
type input "ACFT PART"
select select "US"
drag, startPoint x: 516, startPoint y: 153, endPoint x: 435, endPoint y: 158, distance: 81.2
drag, startPoint x: 458, startPoint y: 156, endPoint x: 430, endPoint y: 156, distance: 28.0
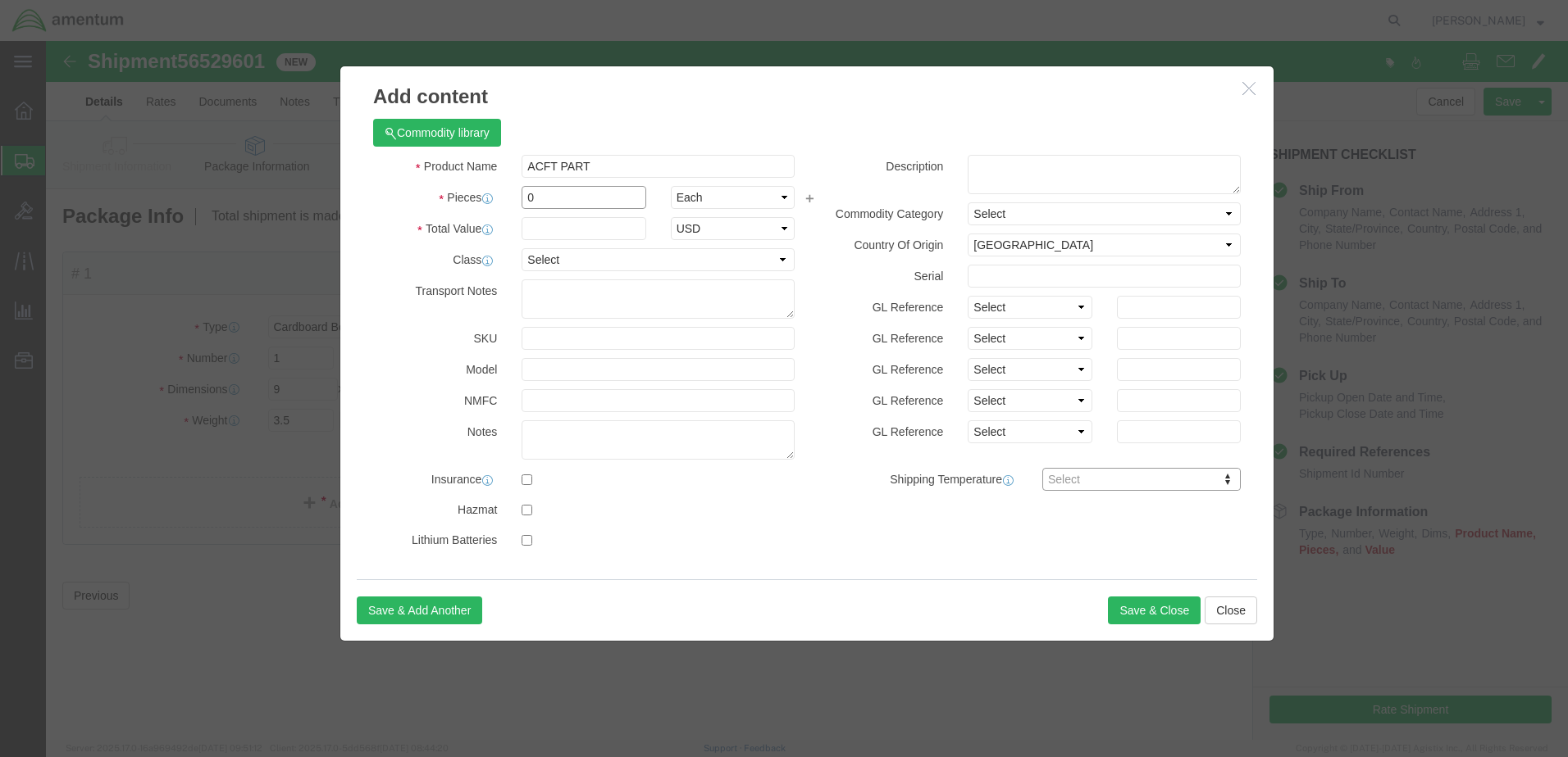
click div "Pieces 0 Select Bag Barrels 100Board Feet Bottle Box Blister Pack Carats Can Ca…"
type input "1"
click input "text"
type input "6184.69"
click select "Select 50 55 60 65 70 85 92.5 100 125 175 250 300 400"
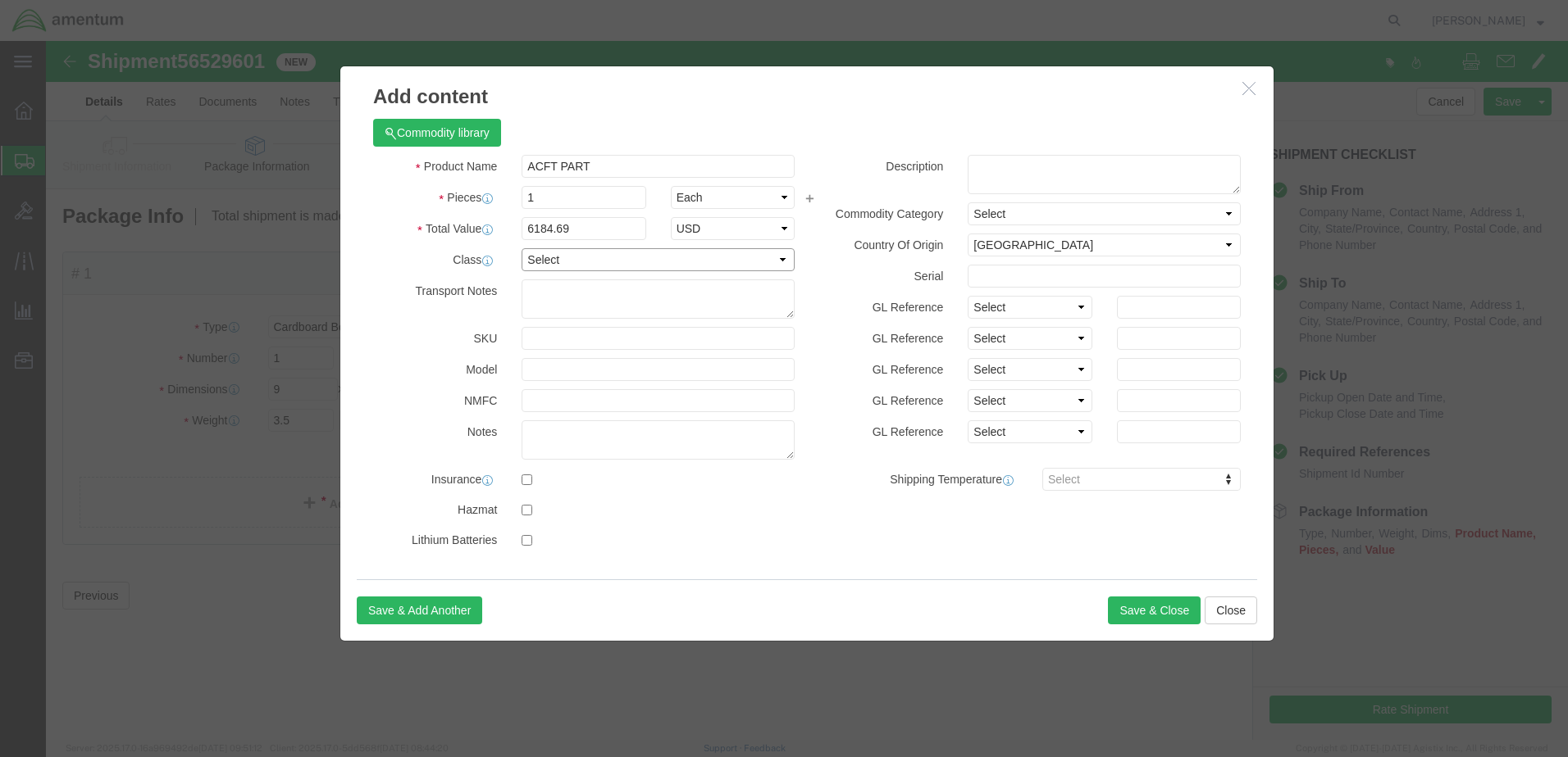
select select "175"
click select "Select 50 55 60 65 70 85 92.5 100 125 175 250 300 400"
drag, startPoint x: 722, startPoint y: 73, endPoint x: 1123, endPoint y: 163, distance: 411.0
click div "Commodity library Product Name ACFT PART Pieces 1 Select Bag Barrels 100Board F…"
click h3 "Add content"
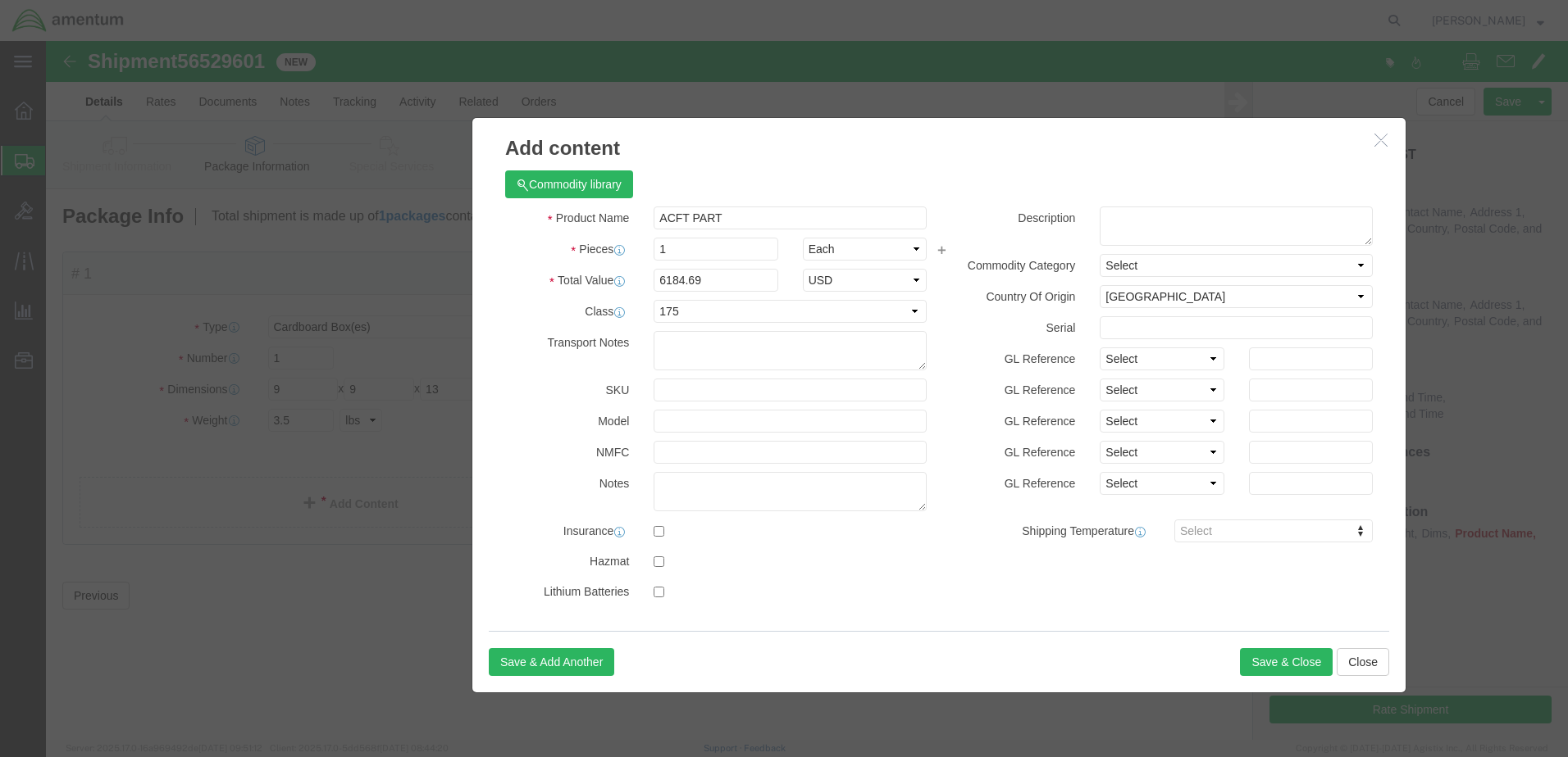
drag, startPoint x: 782, startPoint y: 52, endPoint x: 687, endPoint y: 42, distance: 95.5
click h3 "Add content"
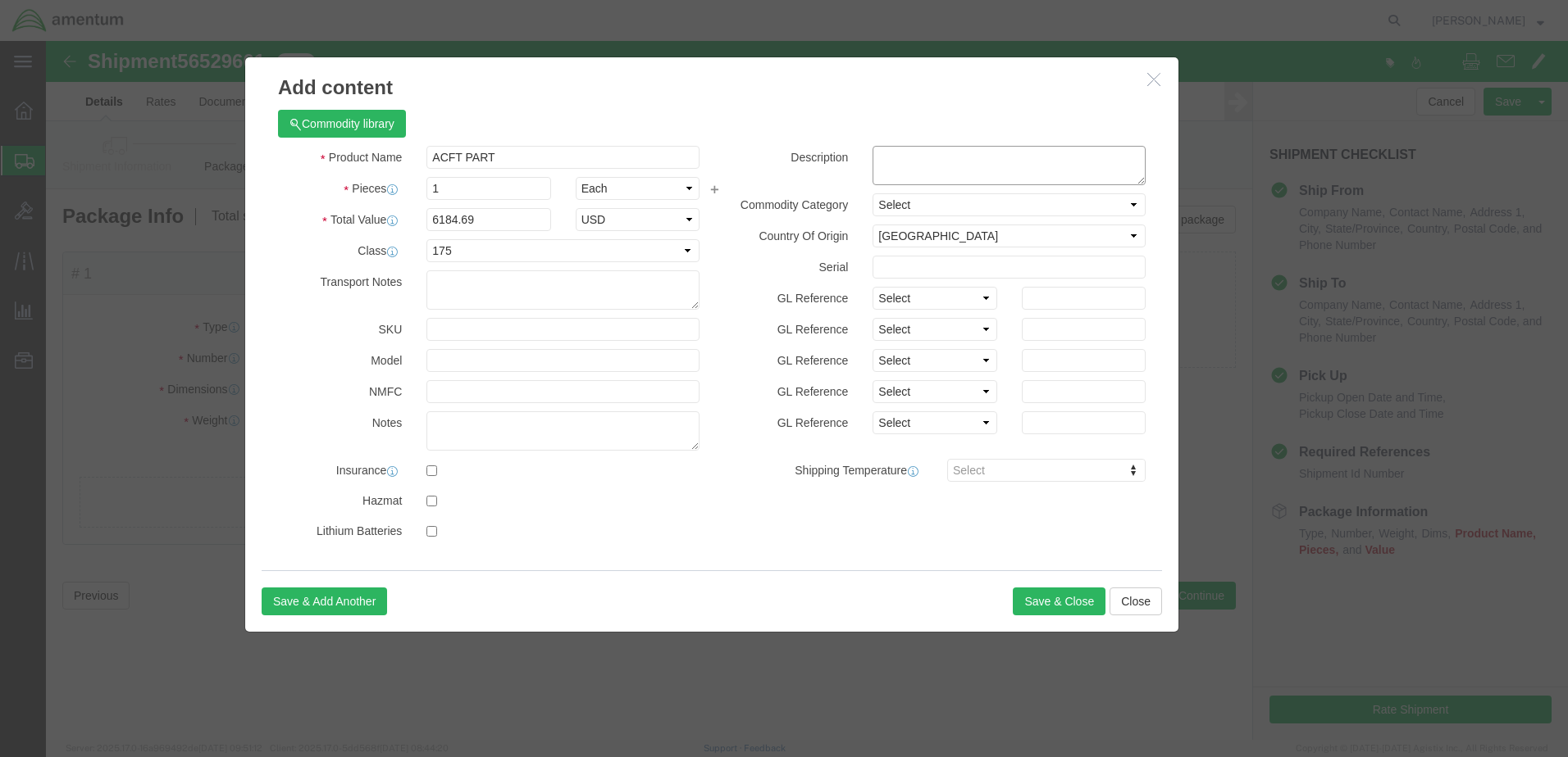
click textarea
paste textarea "RE: USAGE#325191 FOR A/C 24558"
type textarea "RE: USAGE#325191 FOR A/C 24558"
click button "Save & Close"
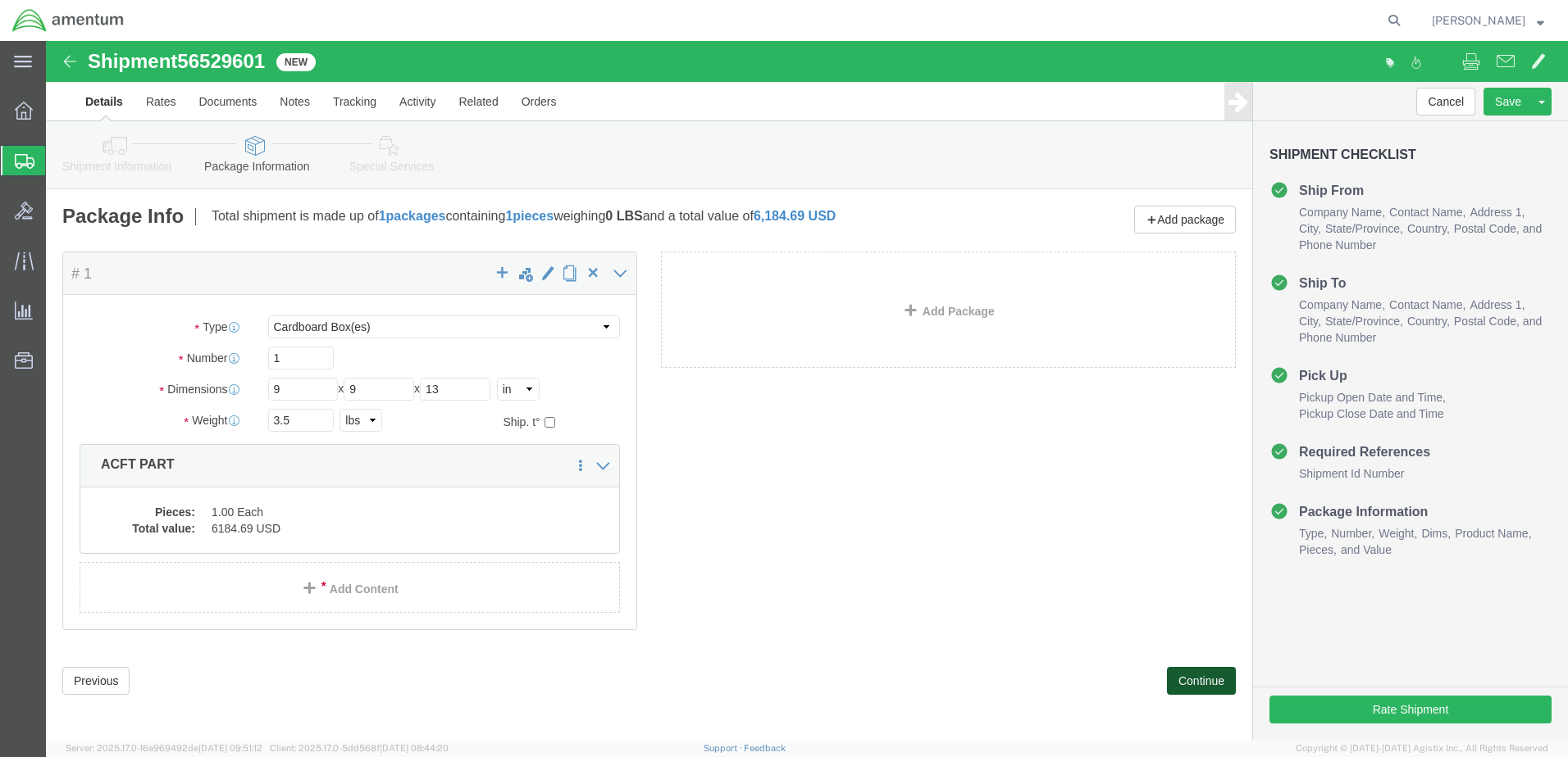
click button "Continue"
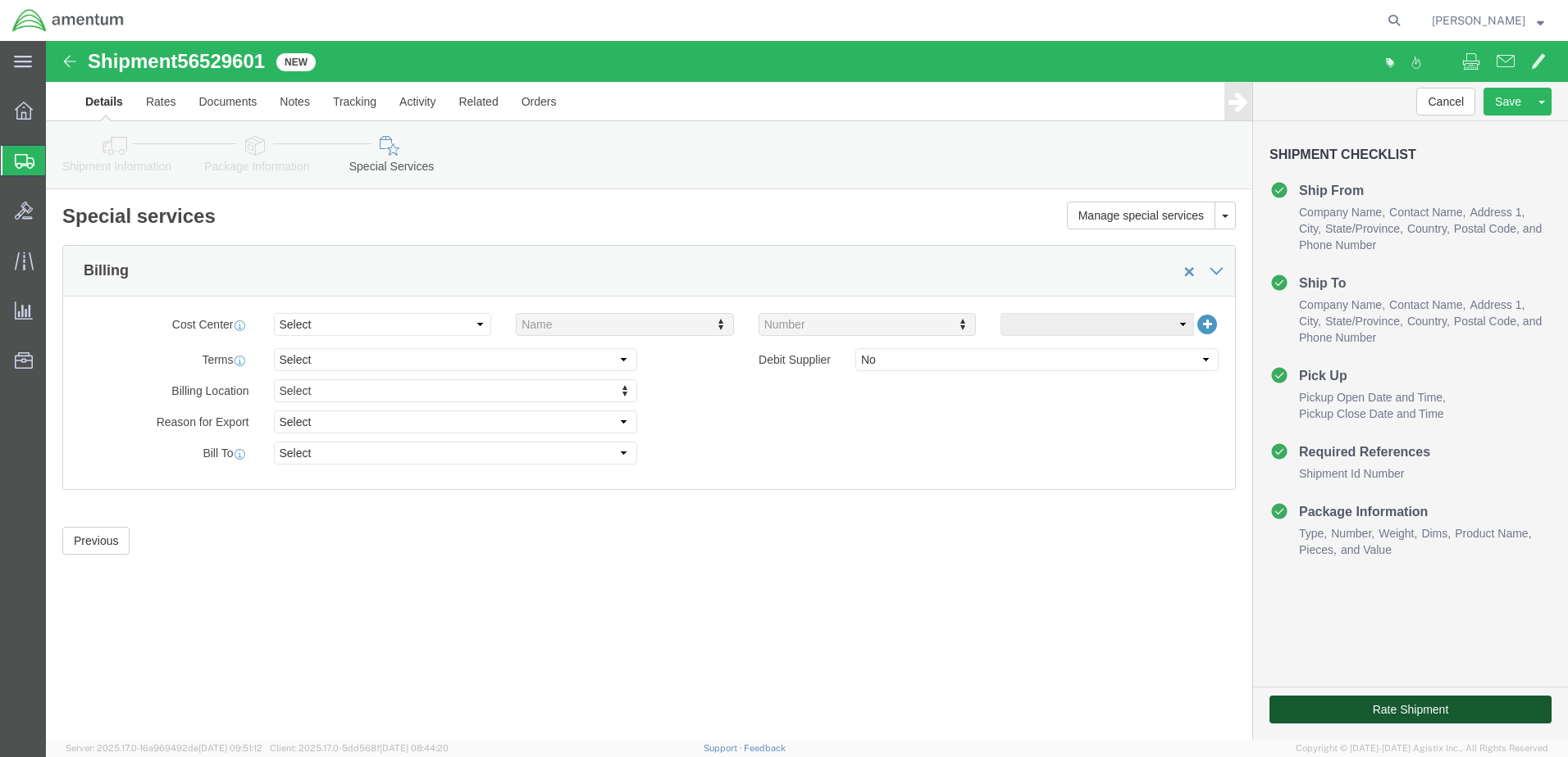
click button "Rate Shipment"
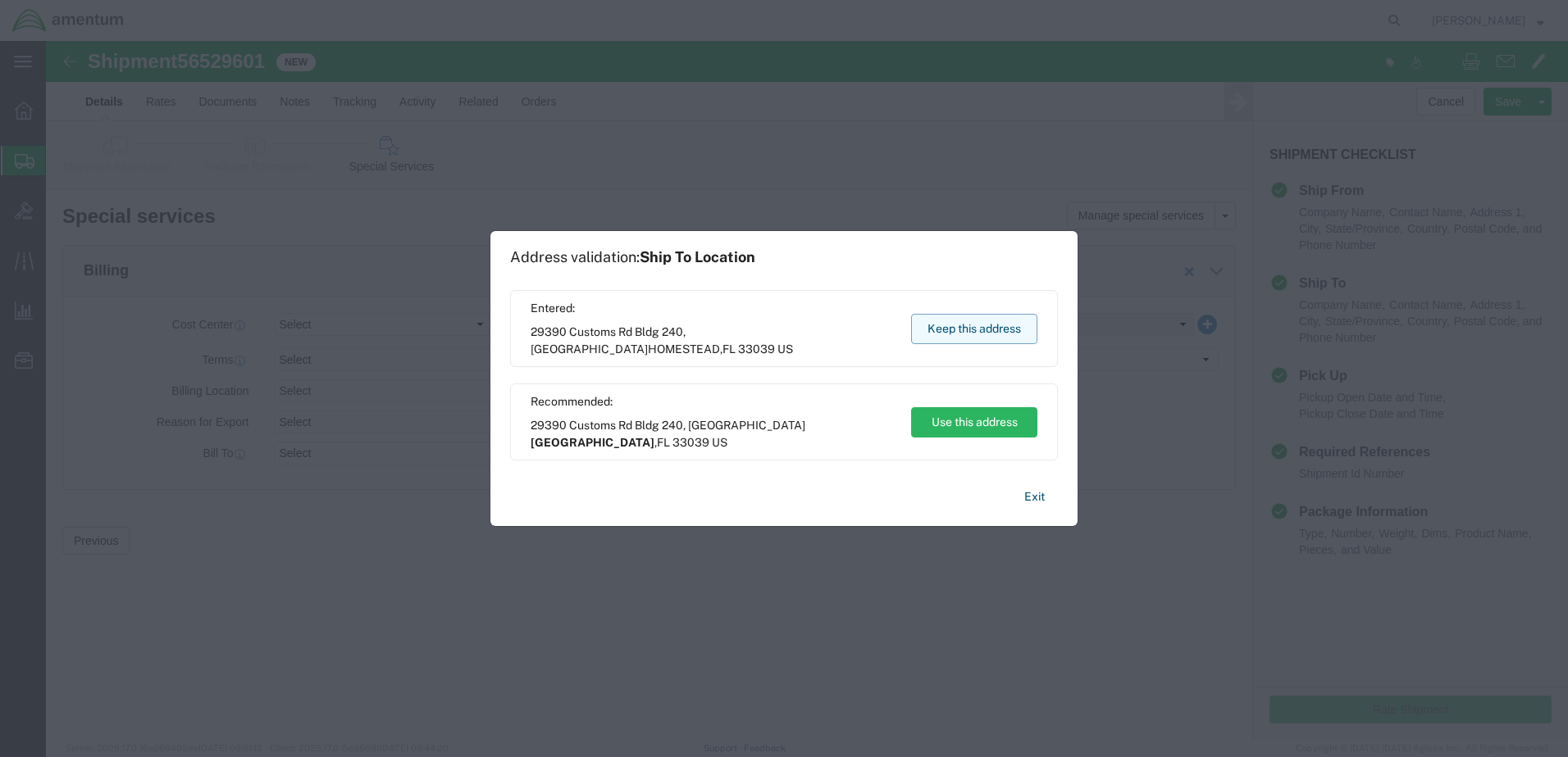
click at [952, 329] on button "Keep this address" at bounding box center [974, 329] width 126 height 31
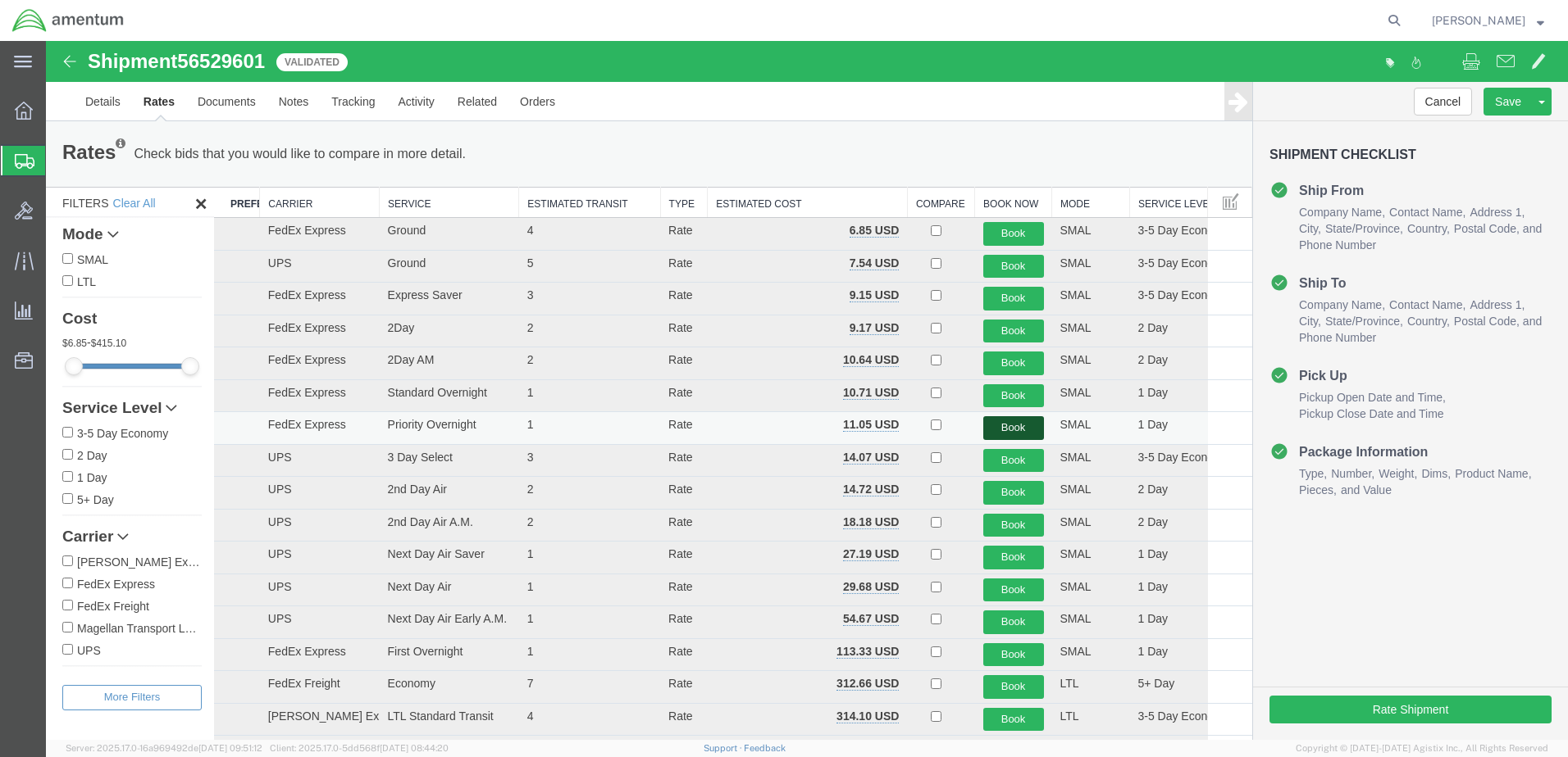
click at [990, 431] on button "Book" at bounding box center [1013, 428] width 61 height 24
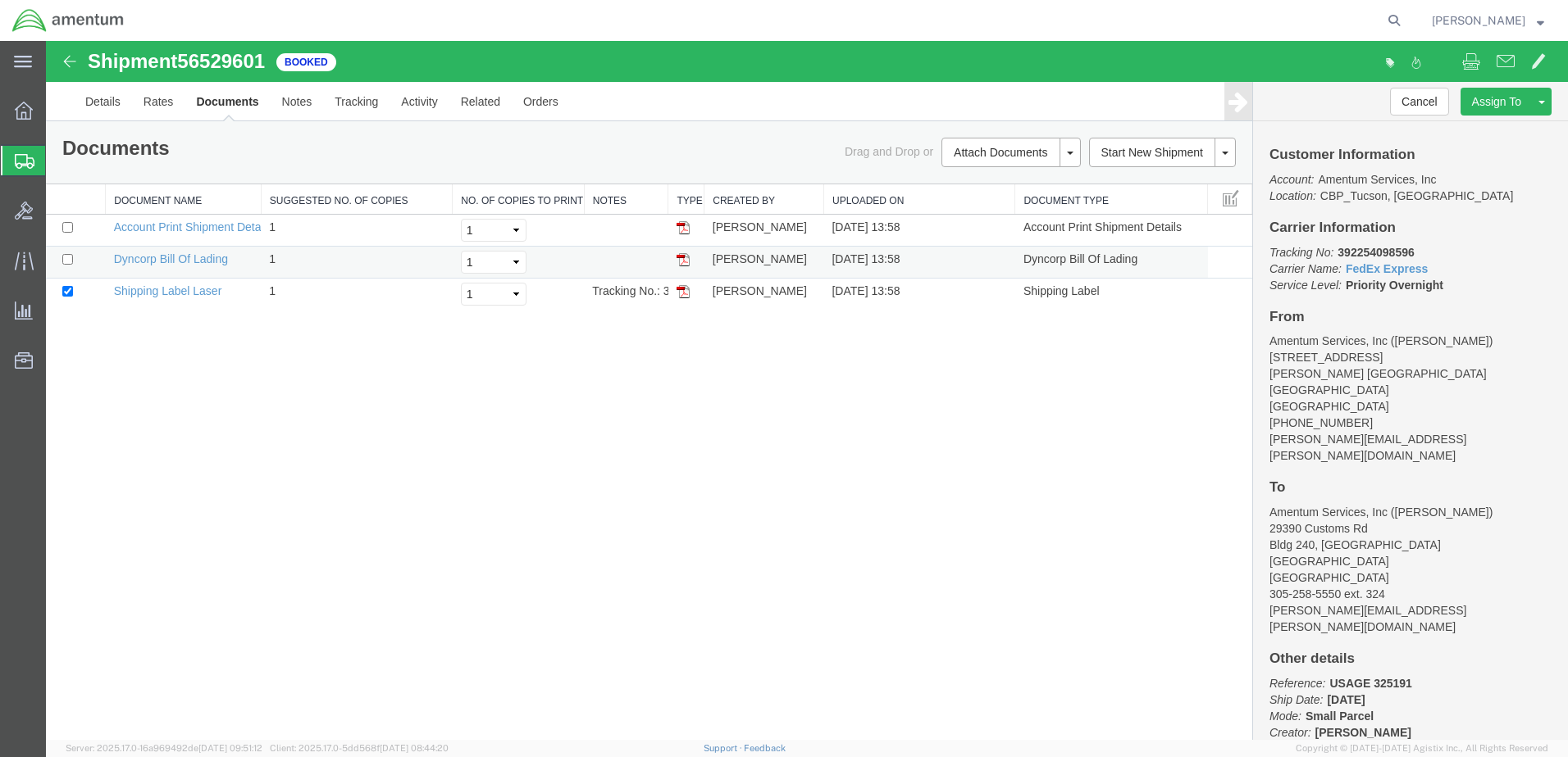
click at [680, 260] on img at bounding box center [683, 259] width 13 height 13
click at [681, 290] on img at bounding box center [683, 291] width 13 height 13
click at [1501, 20] on span "[PERSON_NAME]" at bounding box center [1478, 20] width 93 height 18
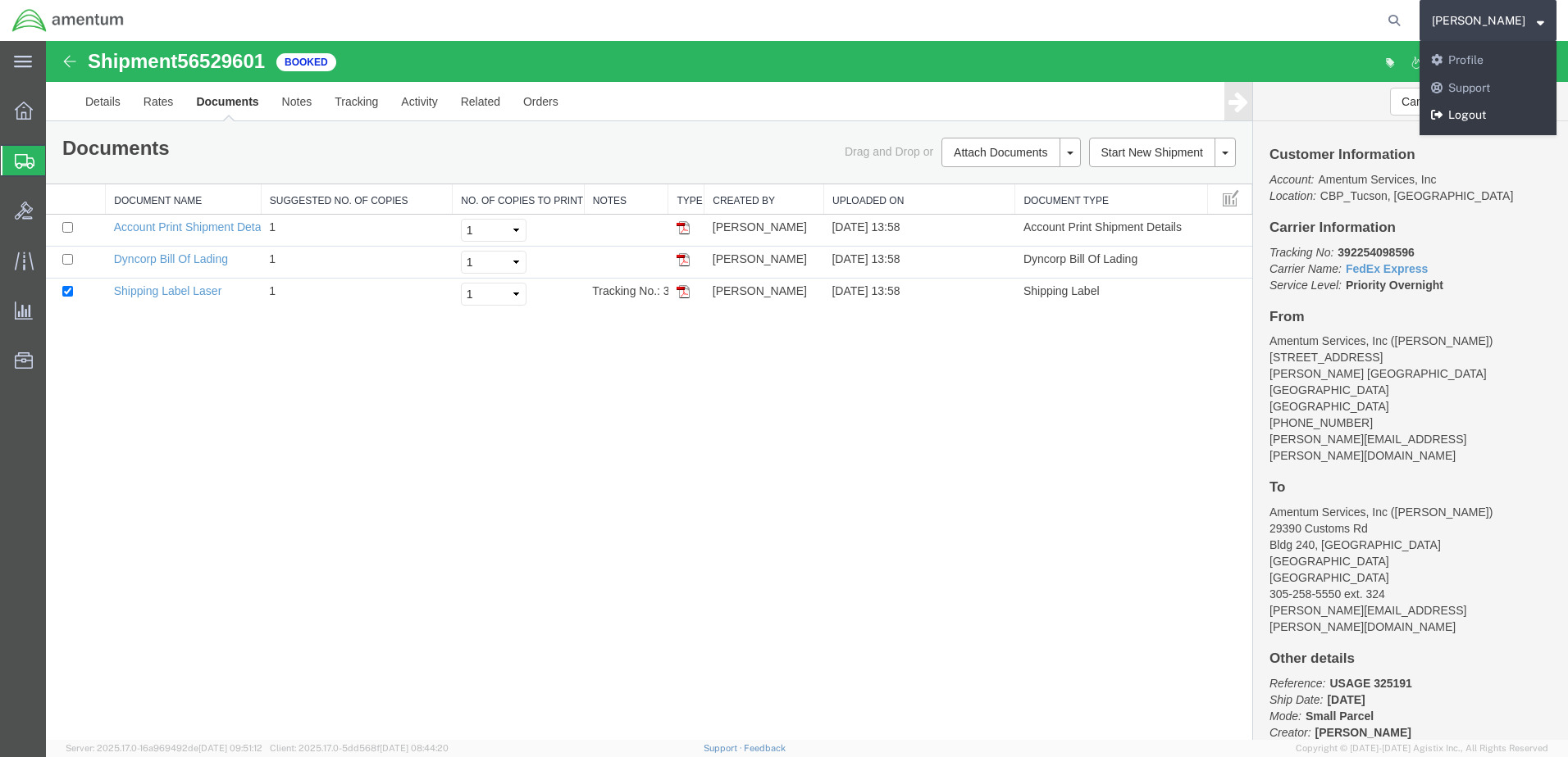
click at [1487, 120] on link "Logout" at bounding box center [1487, 115] width 137 height 28
